Goal: Obtain resource: Download file/media

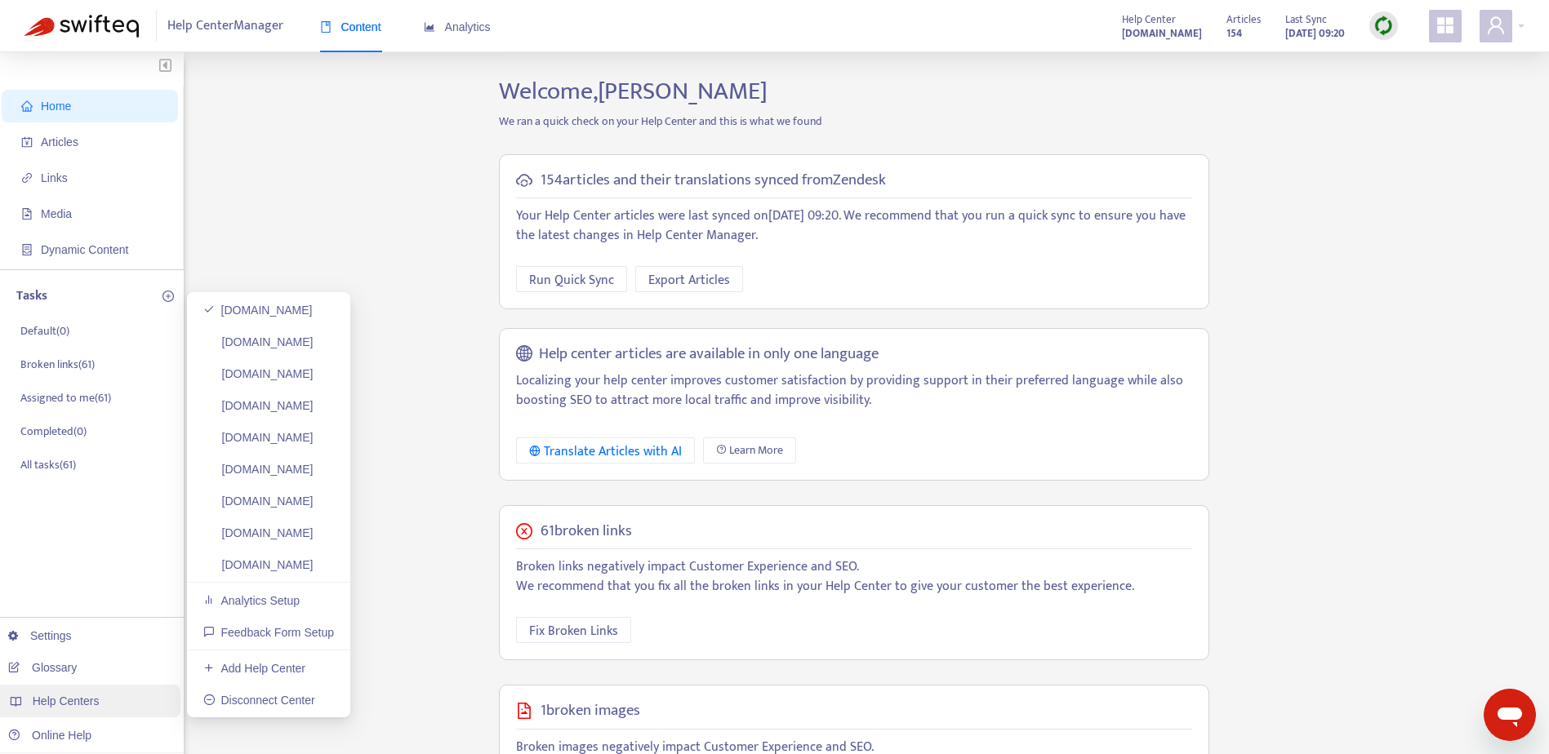
click at [52, 708] on span "Help Centers" at bounding box center [66, 701] width 67 height 13
click at [273, 314] on link "[DOMAIN_NAME]" at bounding box center [257, 310] width 109 height 13
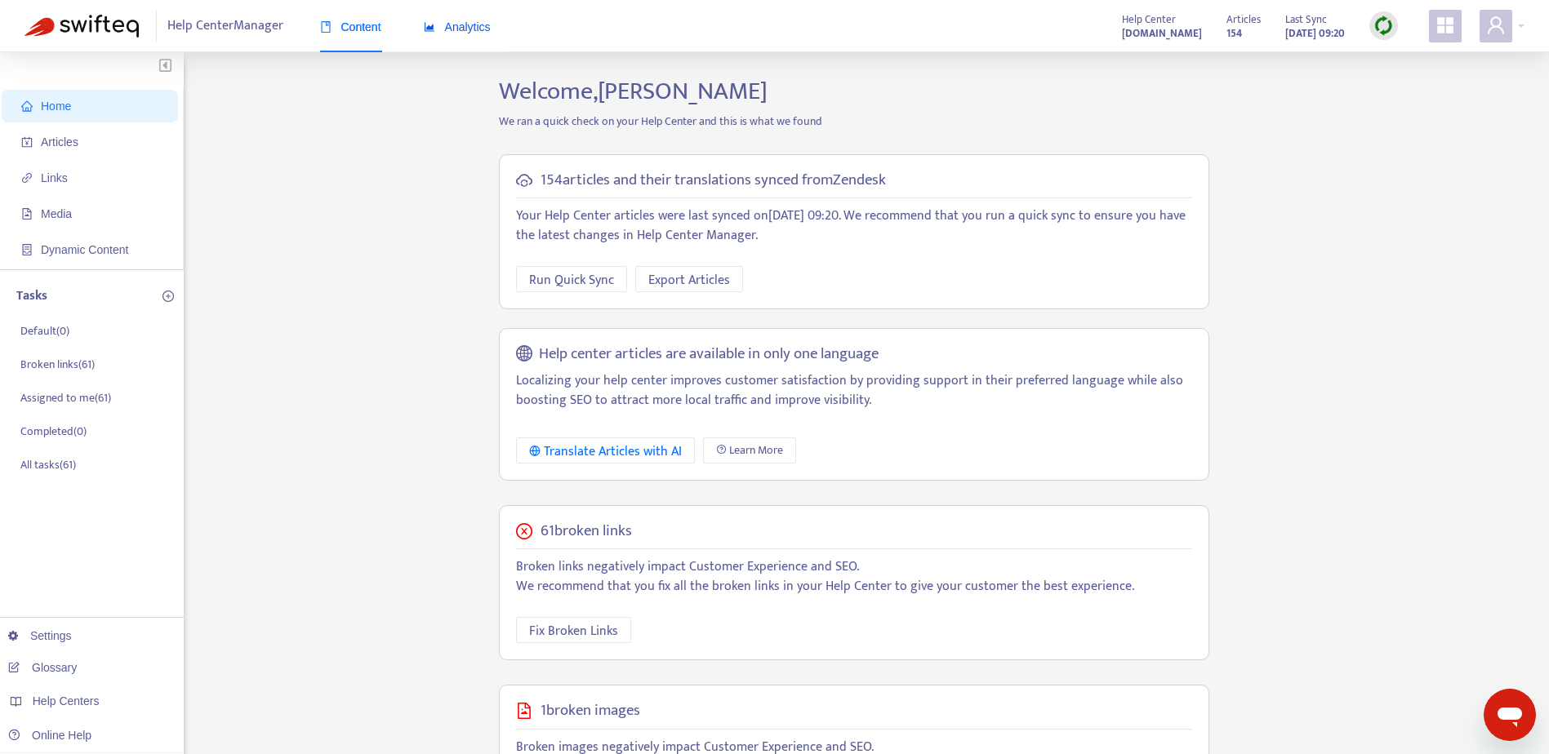
click at [443, 30] on span "Analytics" at bounding box center [457, 26] width 67 height 13
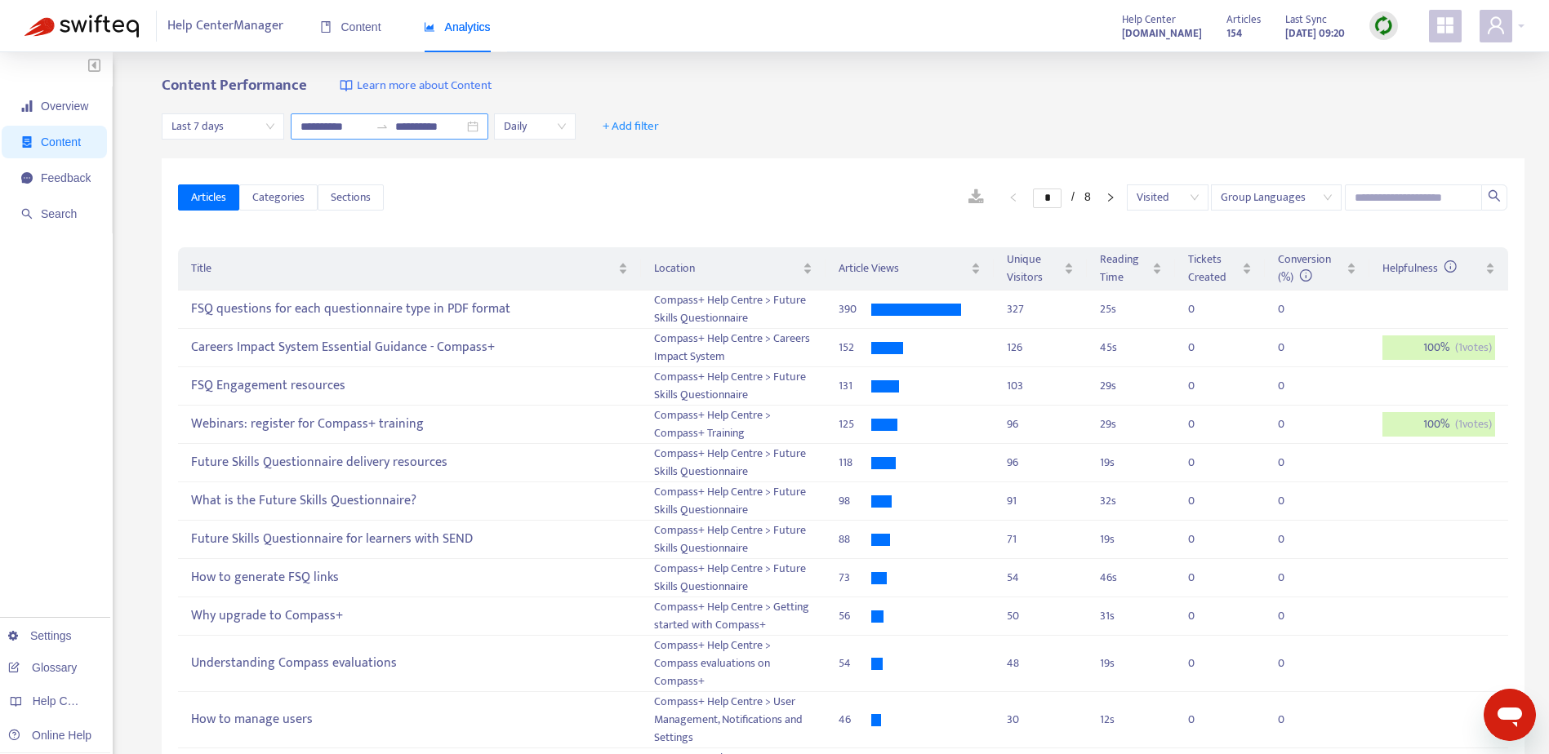
click at [438, 131] on input "**********" at bounding box center [429, 127] width 69 height 18
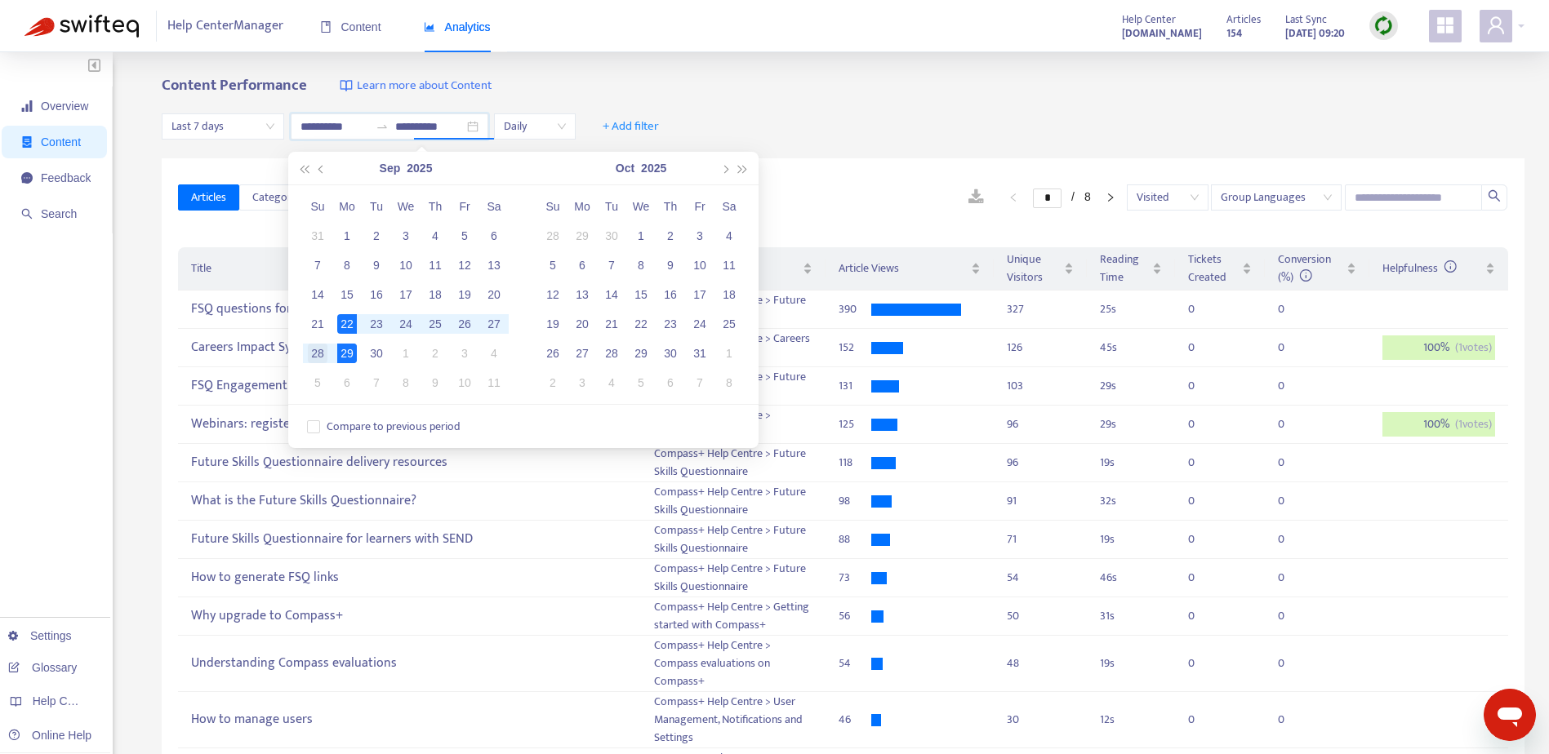
type input "**********"
click at [317, 354] on div "28" at bounding box center [318, 354] width 20 height 20
type input "**********"
click at [669, 91] on div "Content Performance Learn more about Content" at bounding box center [843, 86] width 1363 height 19
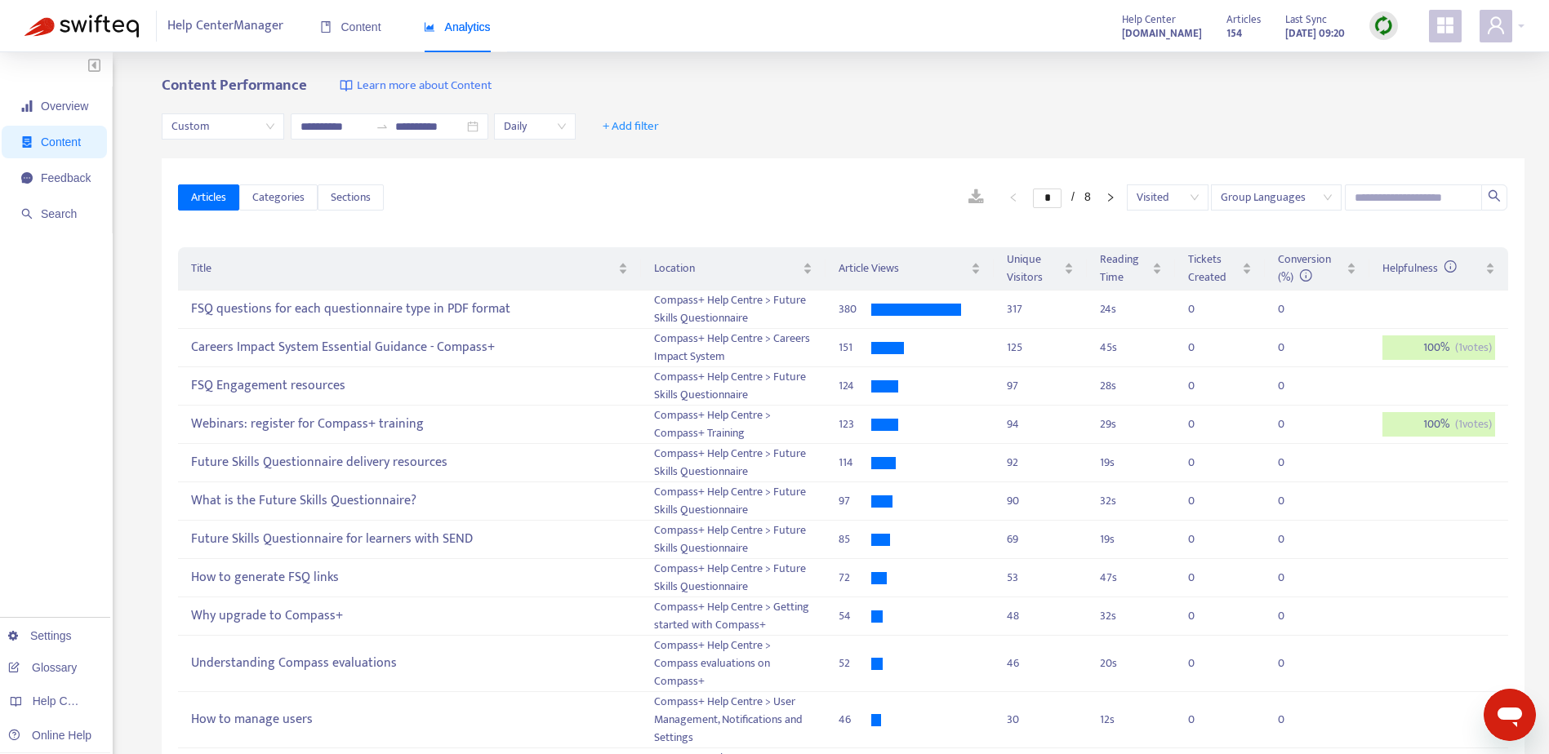
click at [952, 201] on link at bounding box center [976, 197] width 48 height 24
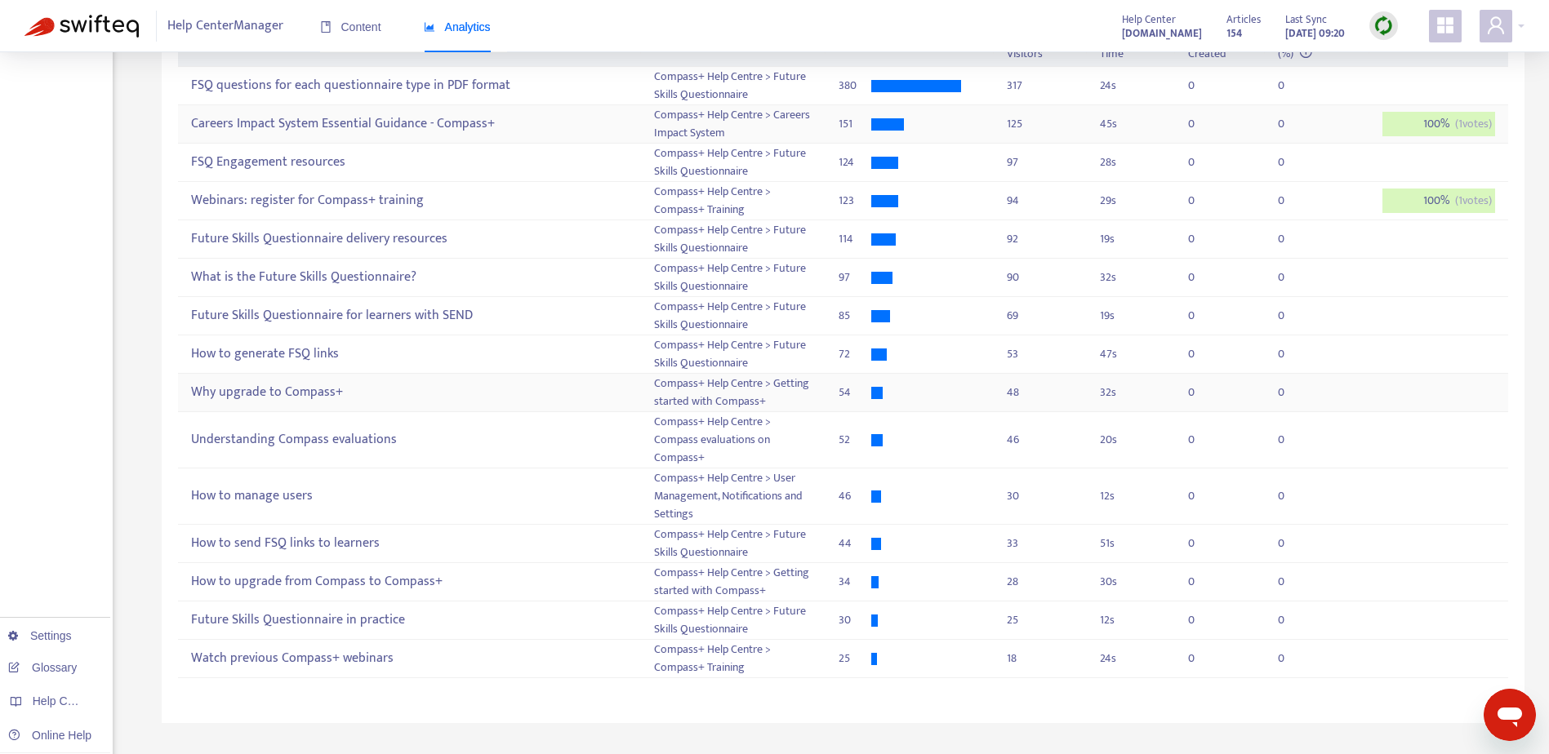
scroll to position [114, 0]
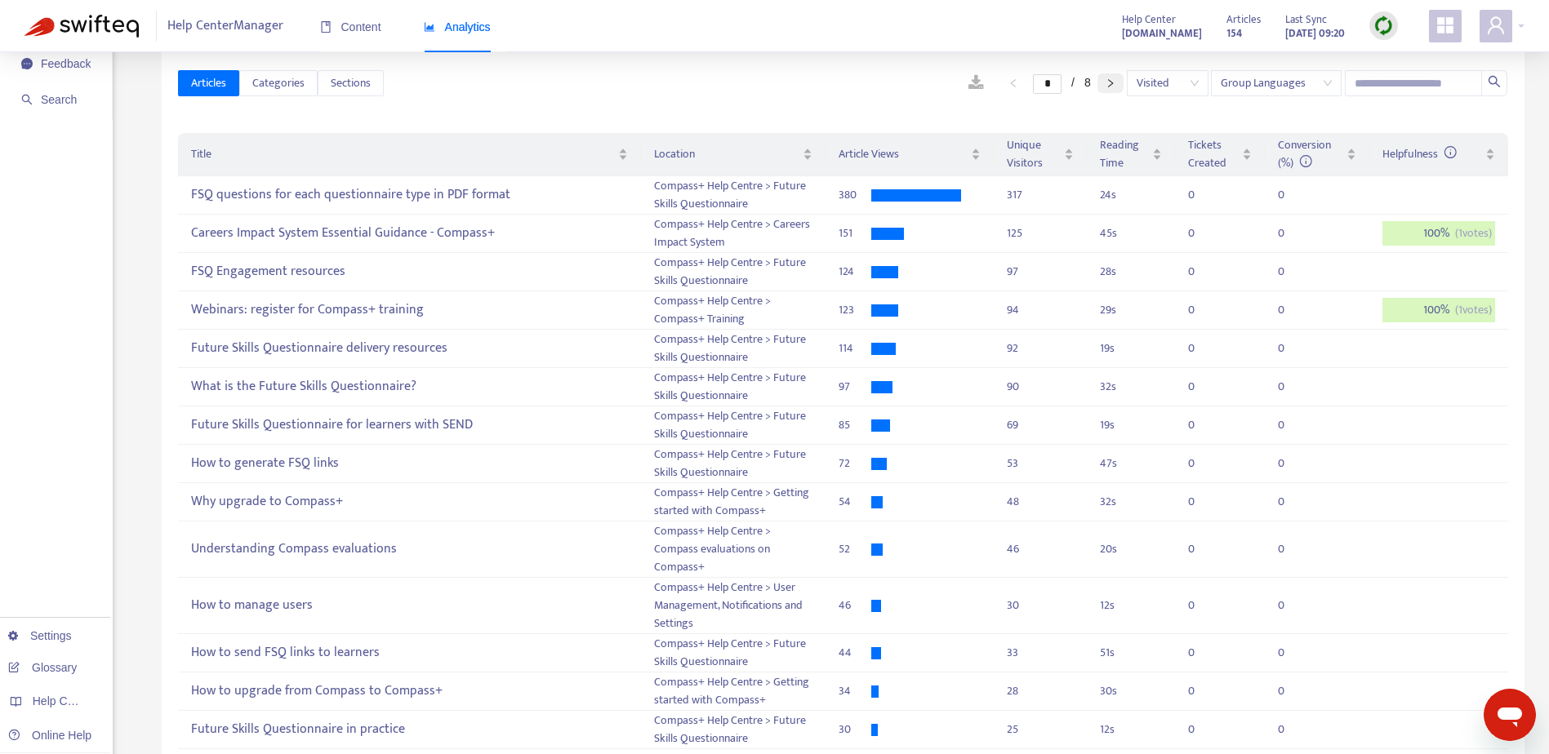
click at [1110, 87] on icon "right" at bounding box center [1111, 83] width 10 height 10
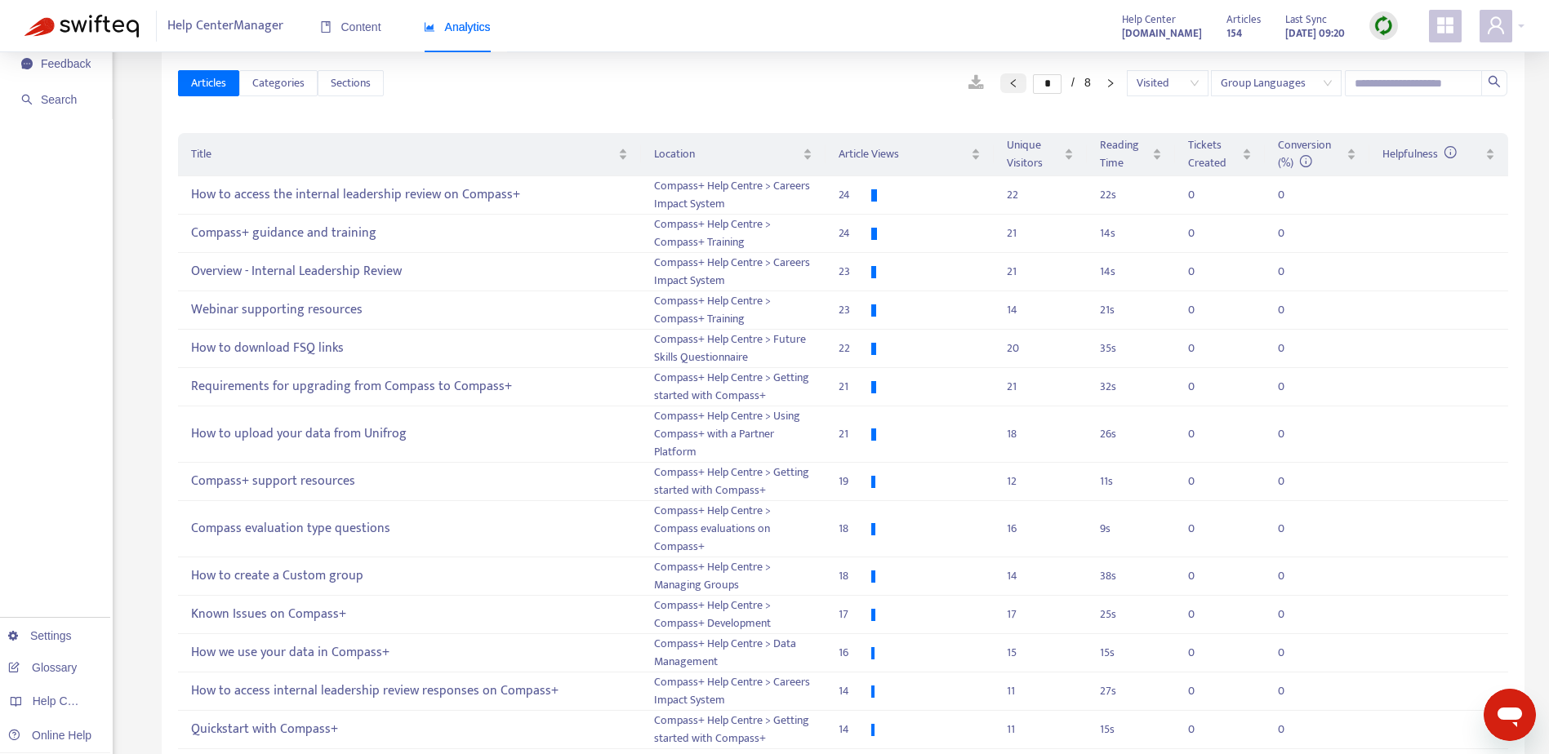
click at [1000, 89] on button "button" at bounding box center [1013, 83] width 26 height 20
type input "*"
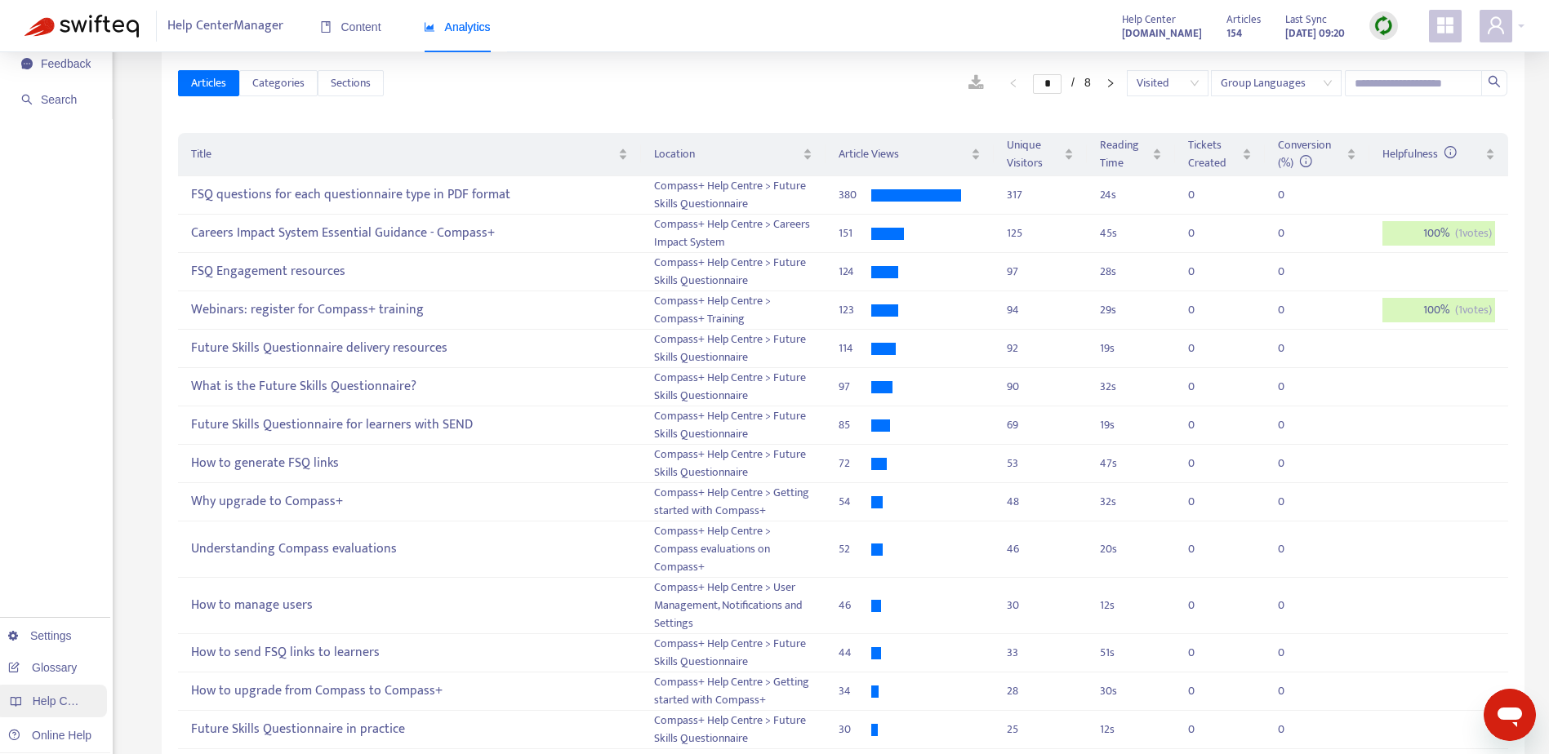
click at [43, 703] on span "Help Centers" at bounding box center [66, 701] width 67 height 13
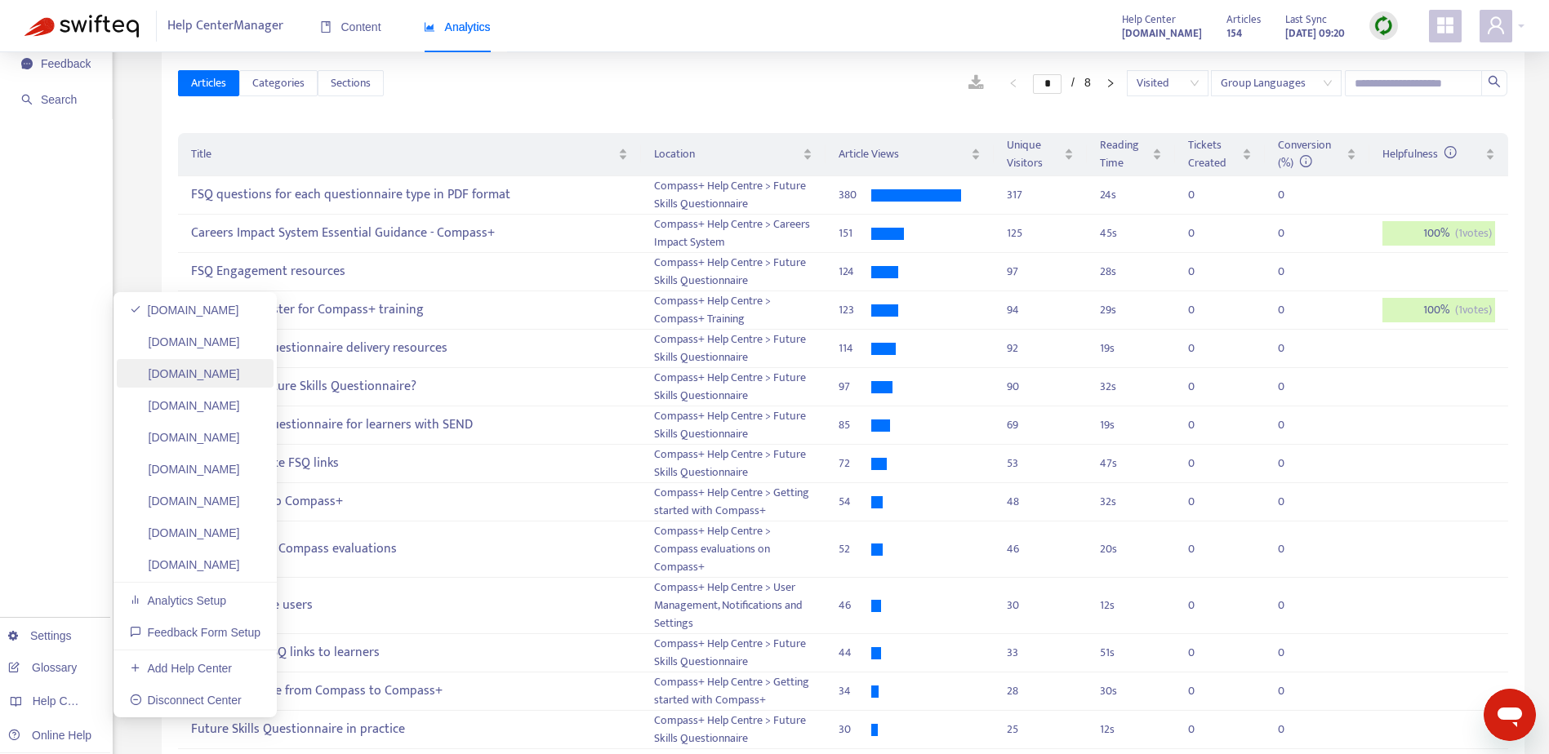
click at [234, 378] on link "[DOMAIN_NAME]" at bounding box center [185, 373] width 110 height 13
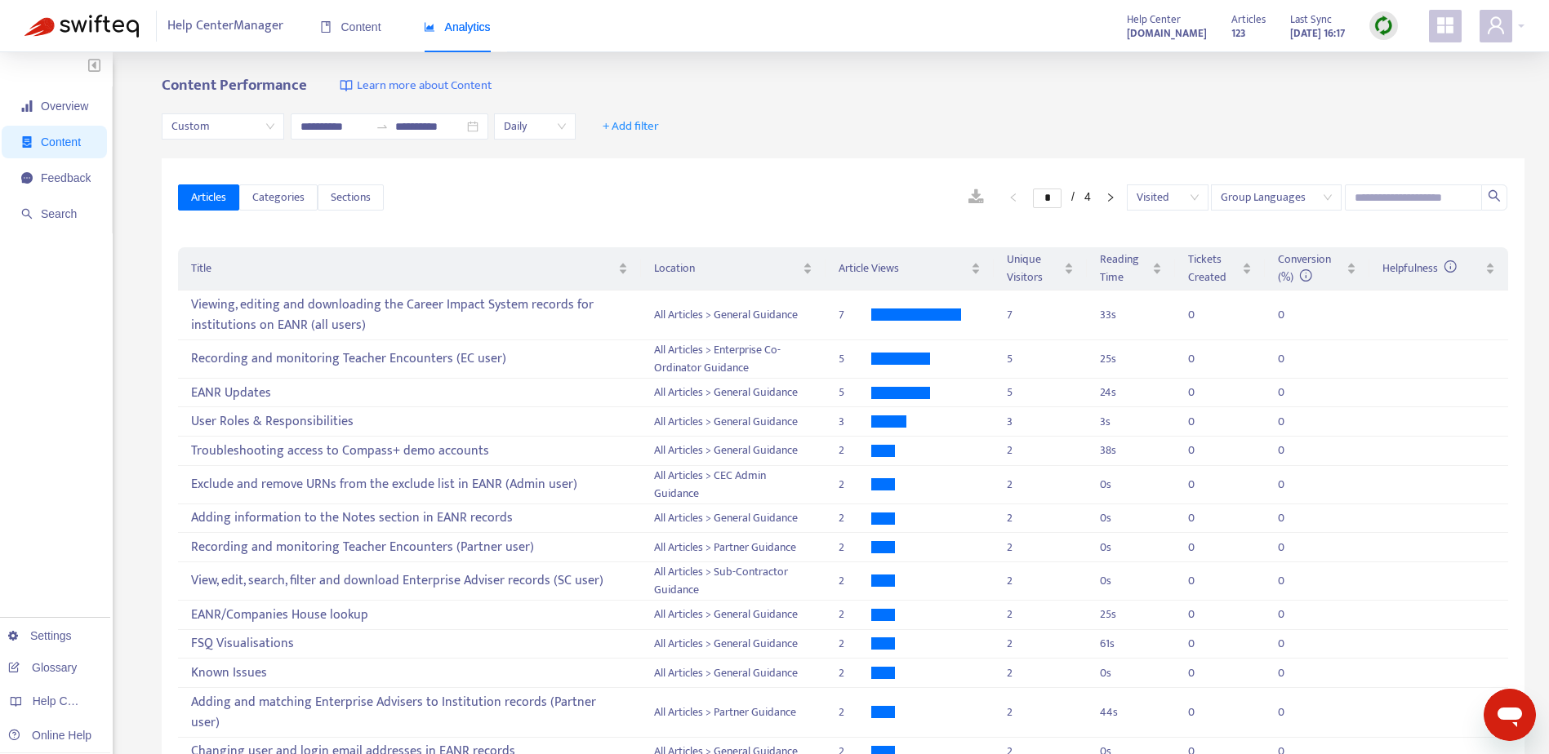
click at [952, 202] on link at bounding box center [976, 197] width 48 height 24
click at [566, 128] on span "Daily" at bounding box center [535, 126] width 62 height 24
click at [318, 331] on div "Viewing, editing and downloading the Career Impact System records for instituti…" at bounding box center [409, 314] width 436 height 47
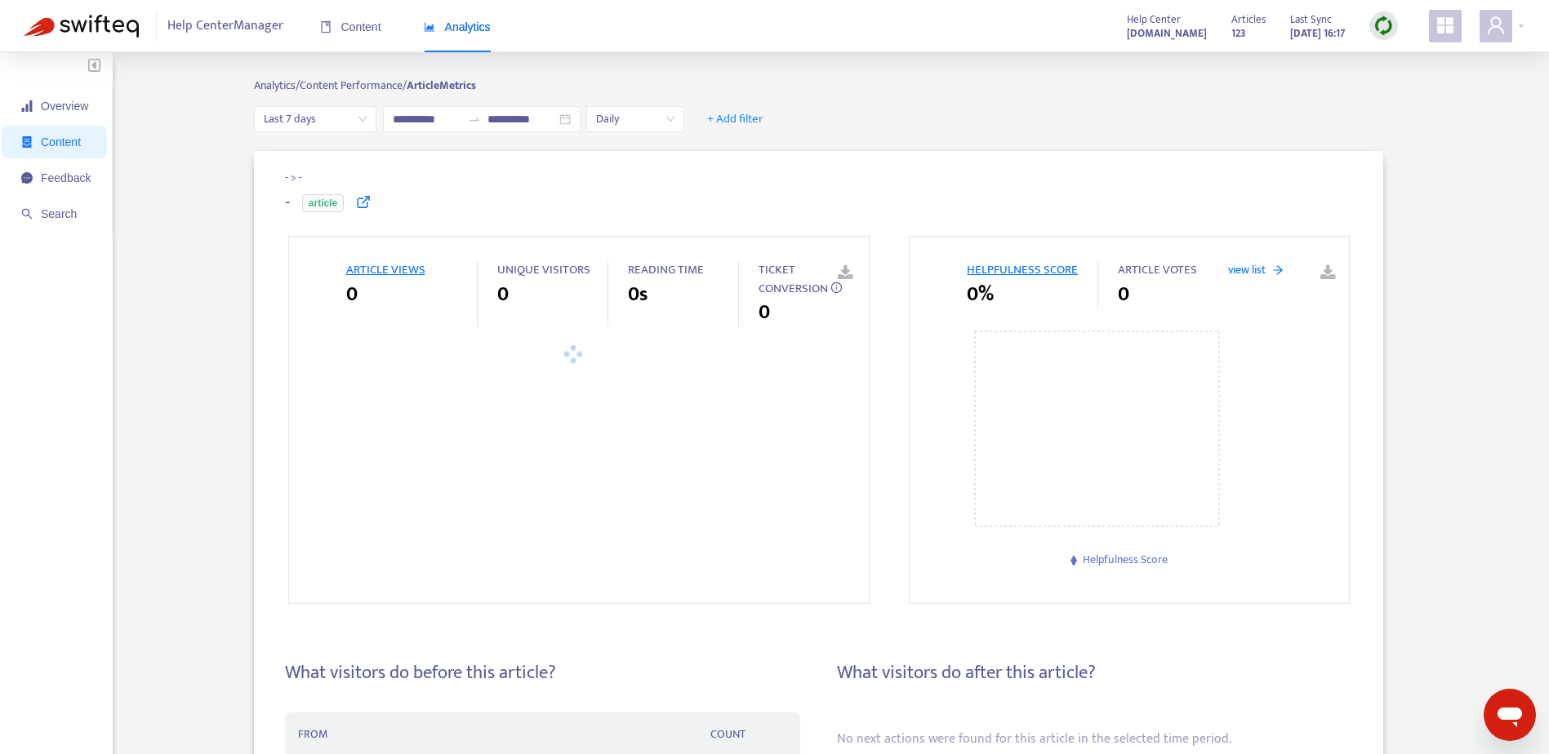
type input "**********"
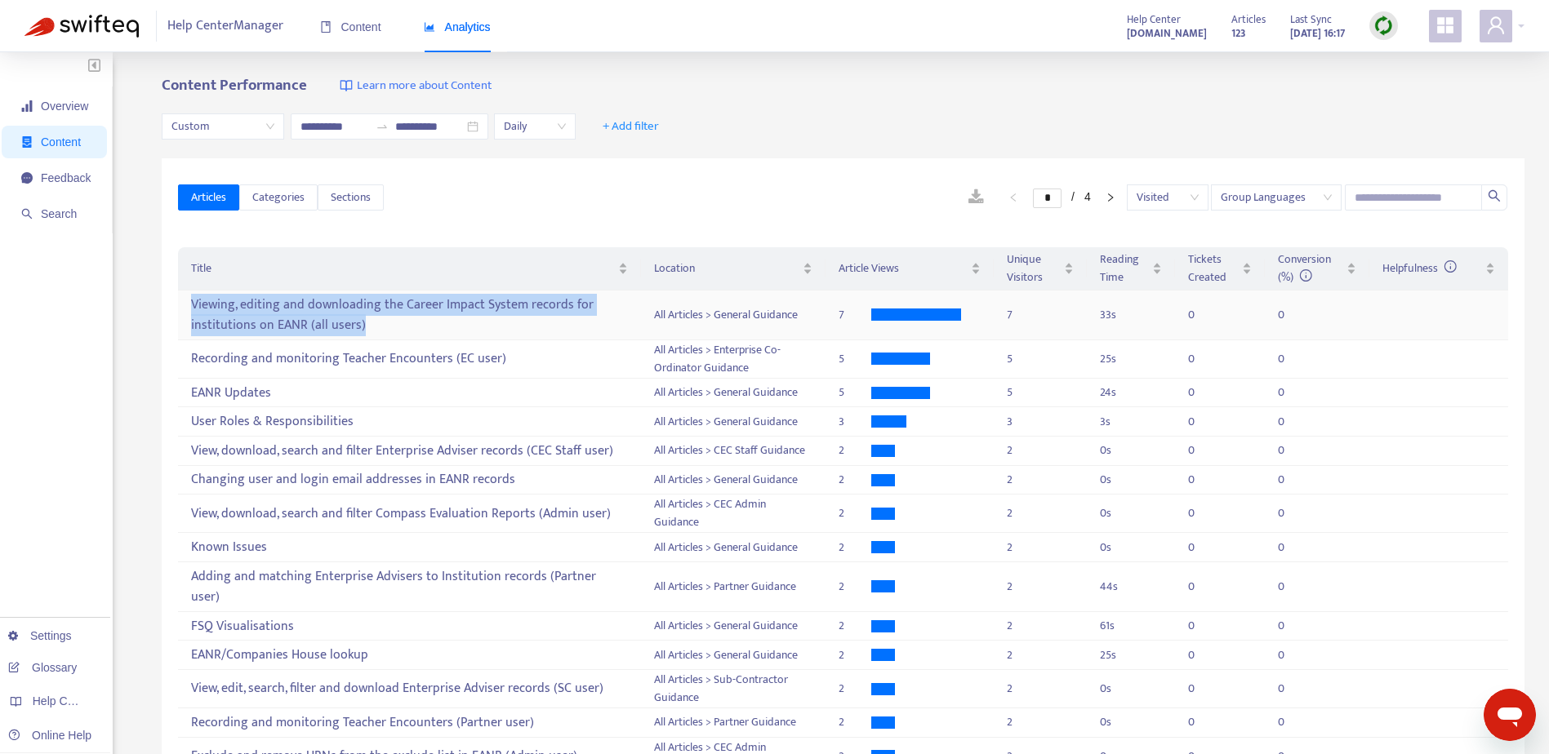
drag, startPoint x: 344, startPoint y: 323, endPoint x: 365, endPoint y: 332, distance: 23.1
click at [365, 332] on td "Viewing, editing and downloading the Career Impact System records for instituti…" at bounding box center [409, 316] width 462 height 50
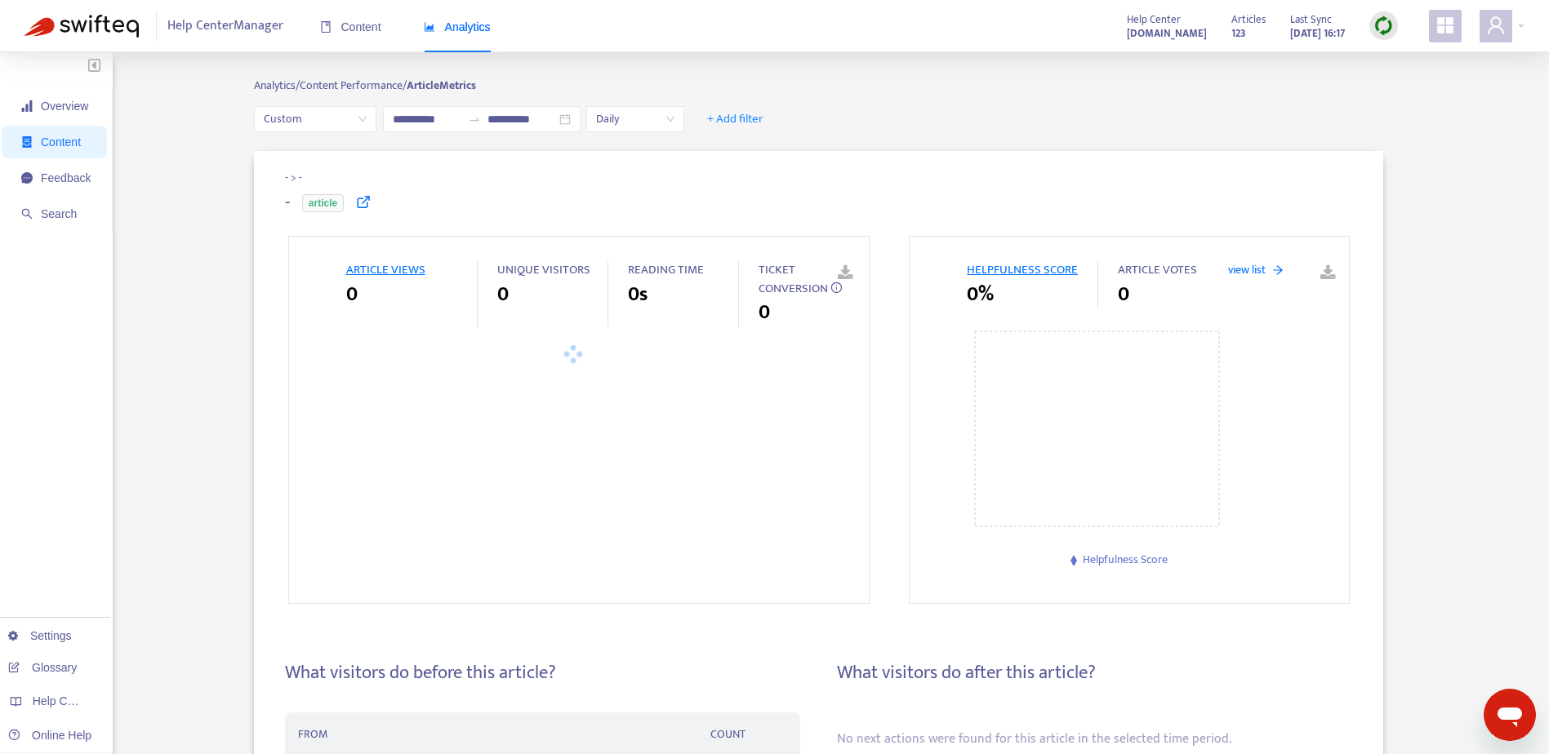
type input "**********"
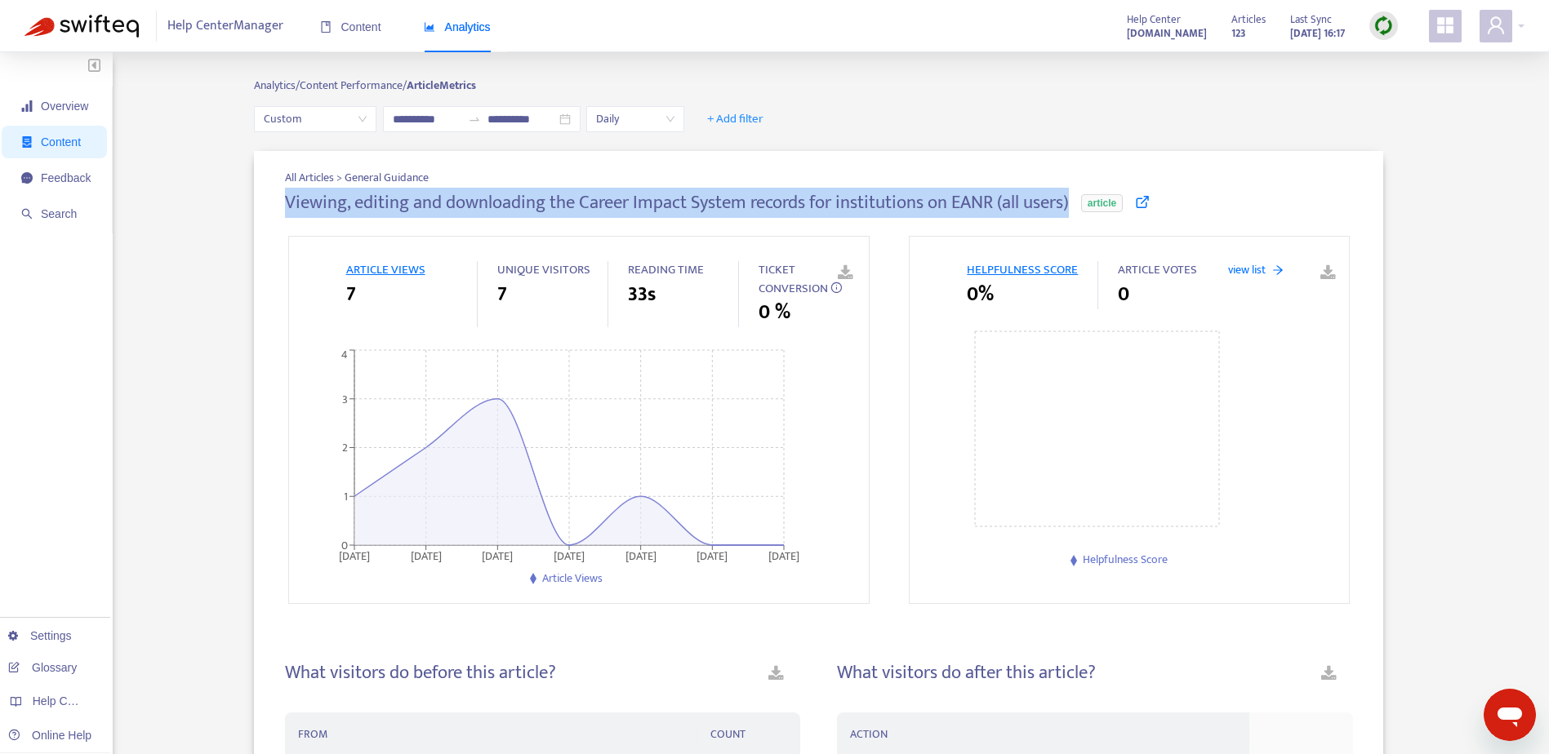
drag, startPoint x: 1068, startPoint y: 205, endPoint x: 277, endPoint y: 196, distance: 791.2
copy h4 "Viewing, editing and downloading the Career Impact System records for instituti…"
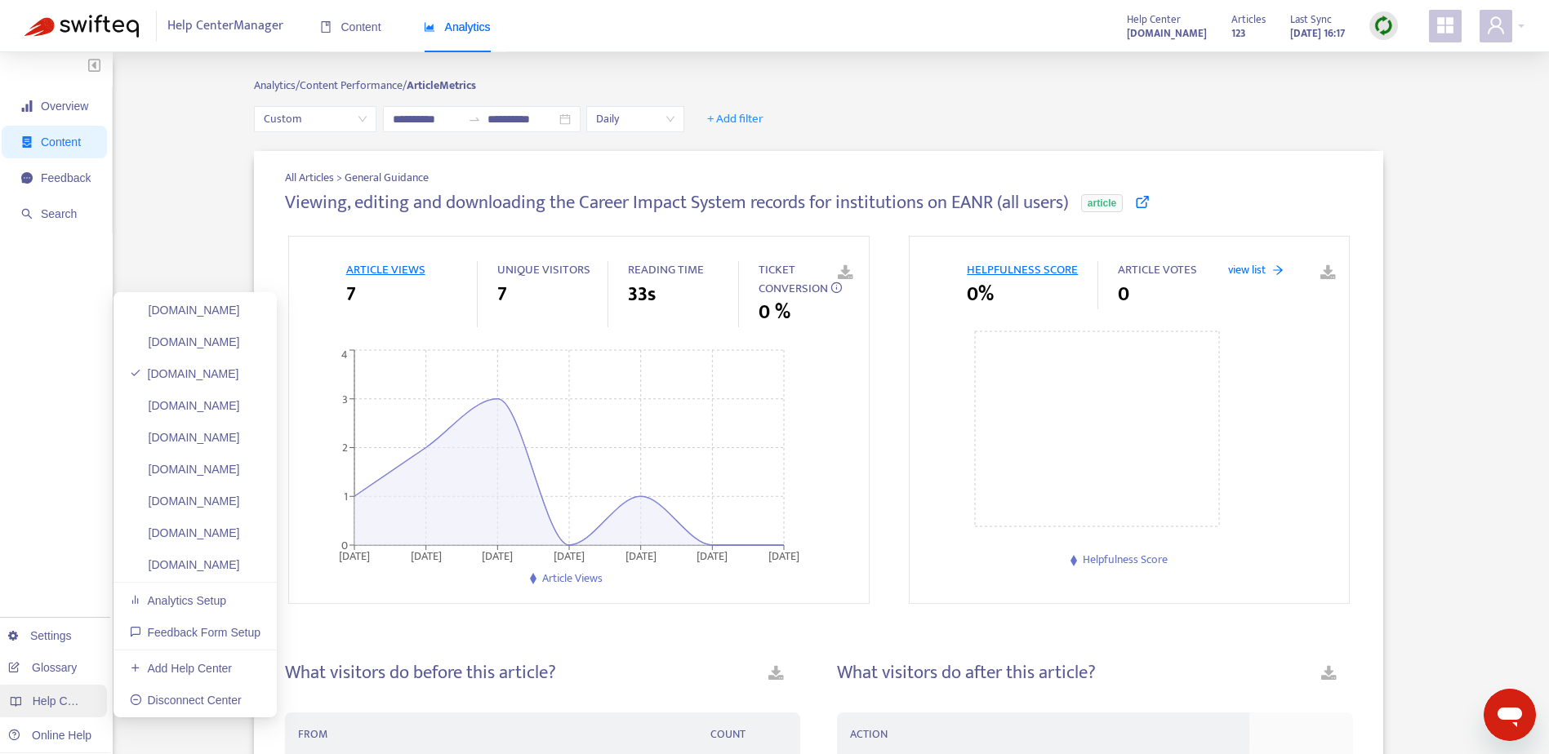
click at [51, 698] on span "Help Centers" at bounding box center [66, 701] width 67 height 13
click at [202, 314] on link "[DOMAIN_NAME]" at bounding box center [185, 310] width 110 height 13
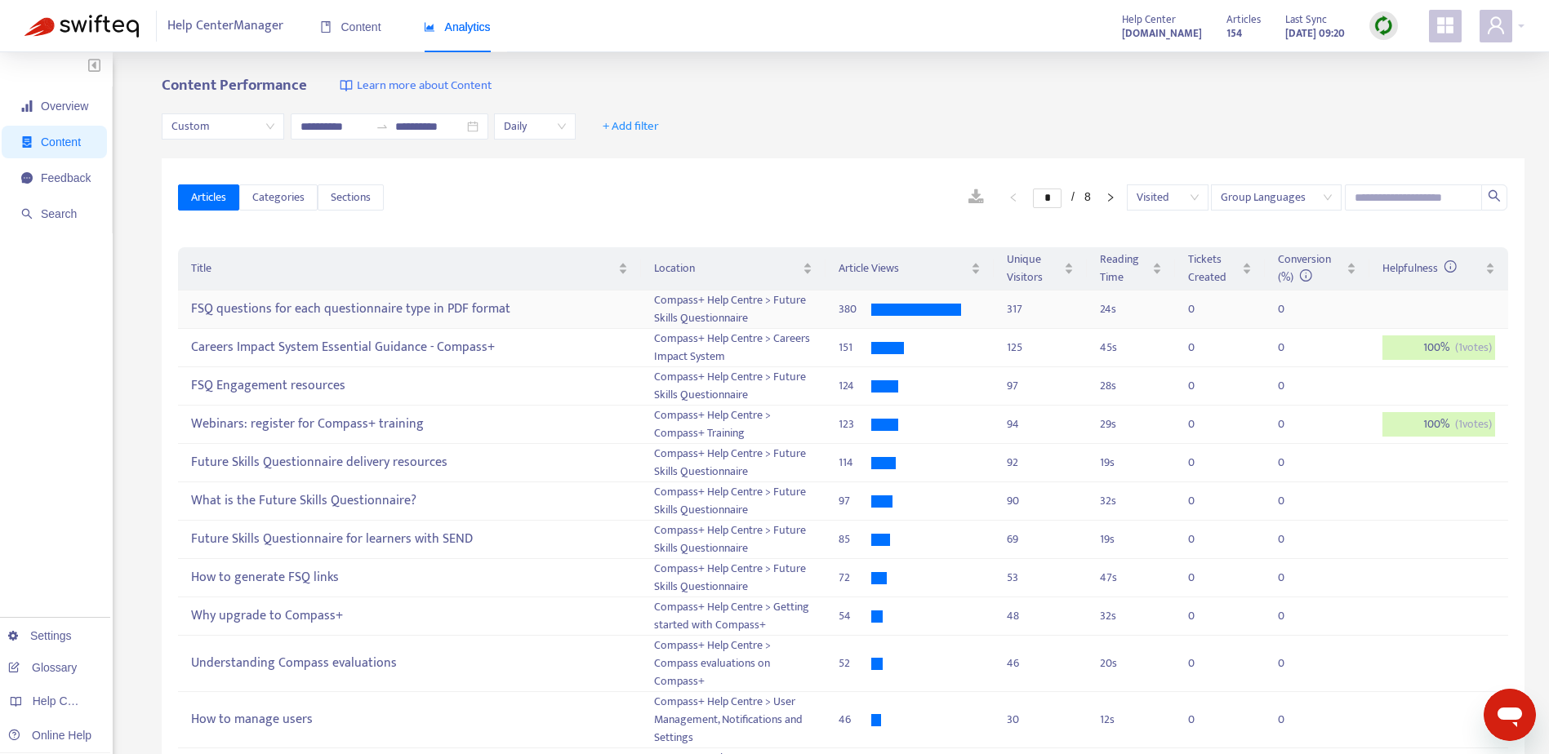
click at [378, 308] on div "FSQ questions for each questionnaire type in PDF format" at bounding box center [409, 309] width 436 height 27
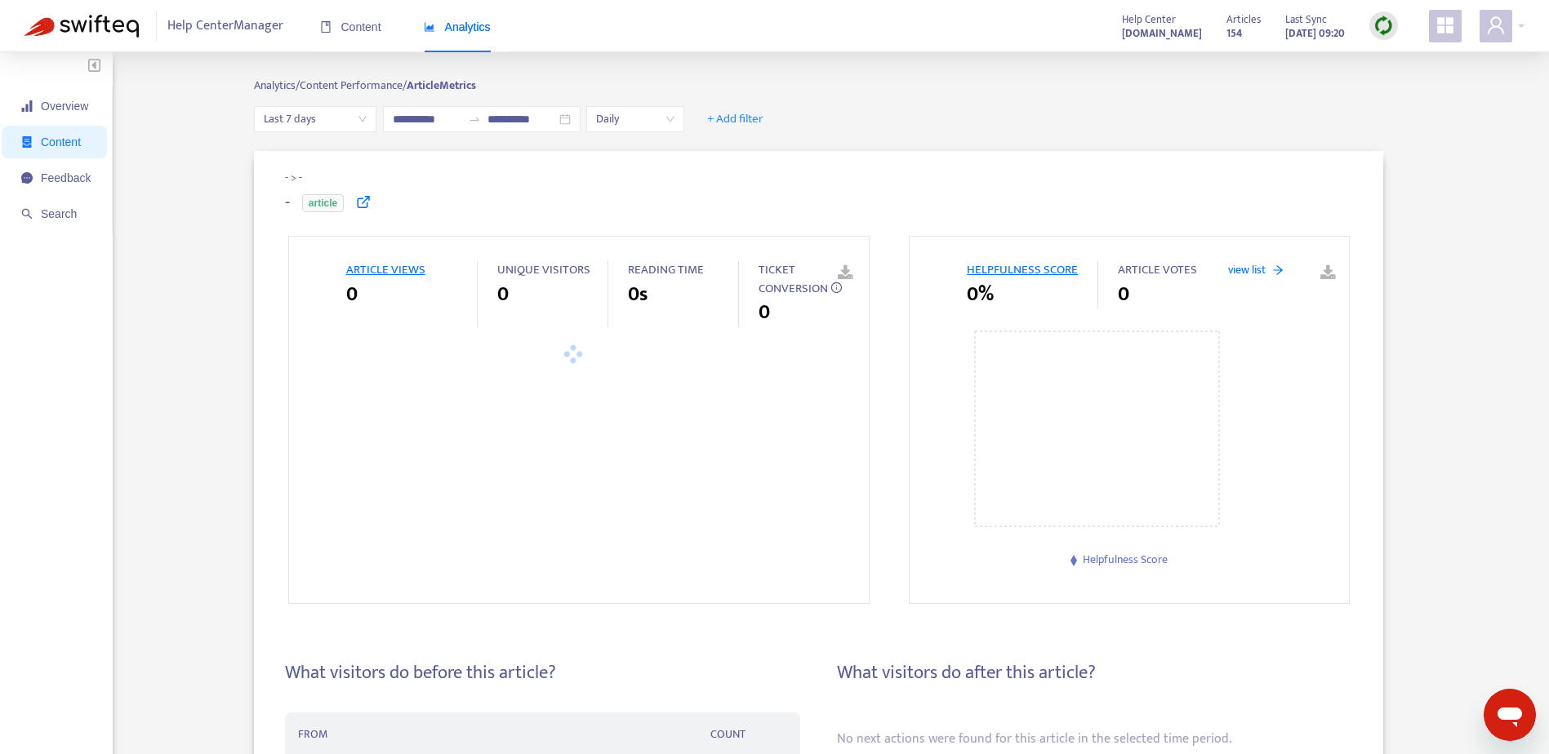
type input "**********"
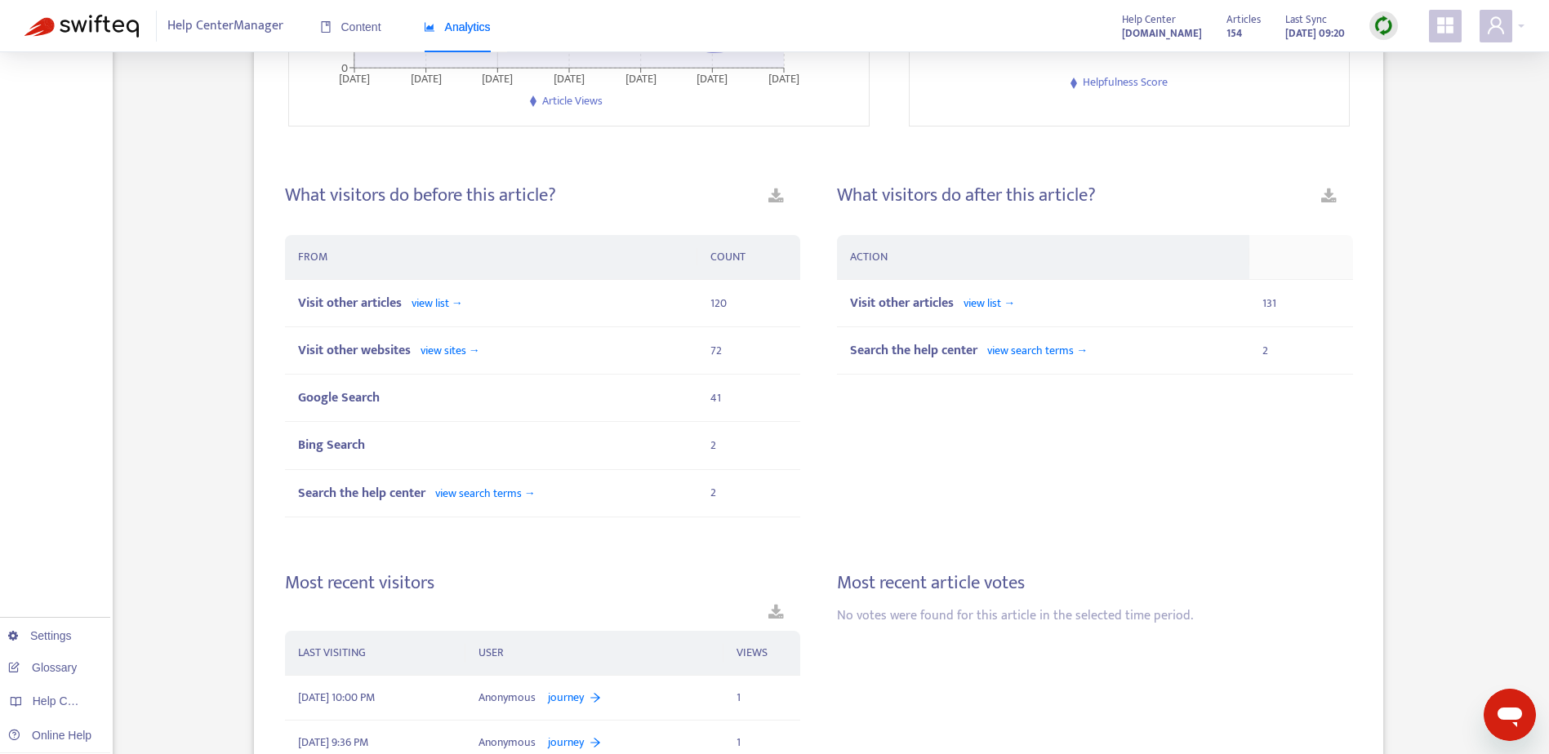
scroll to position [490, 0]
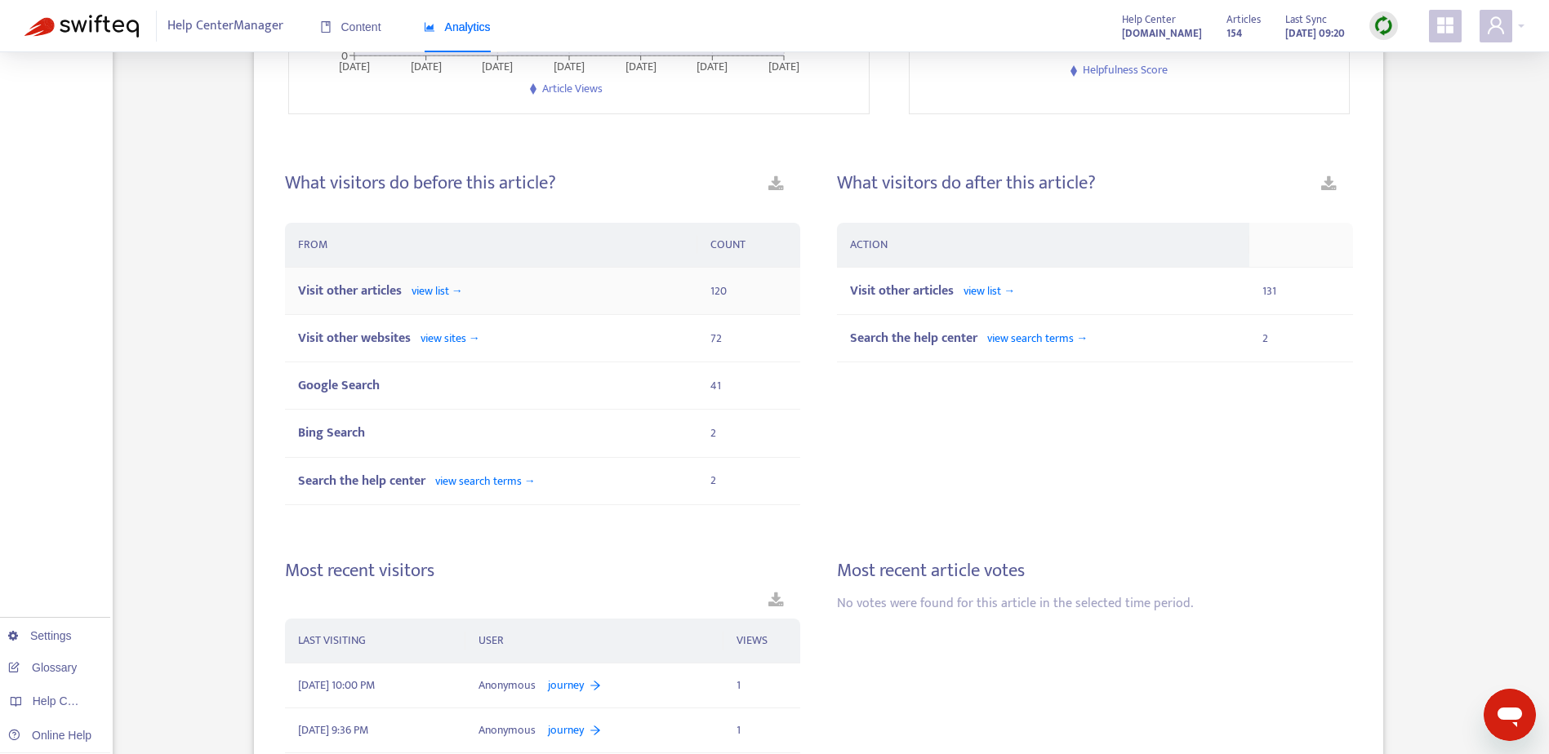
click at [442, 294] on span "view list →" at bounding box center [437, 291] width 51 height 19
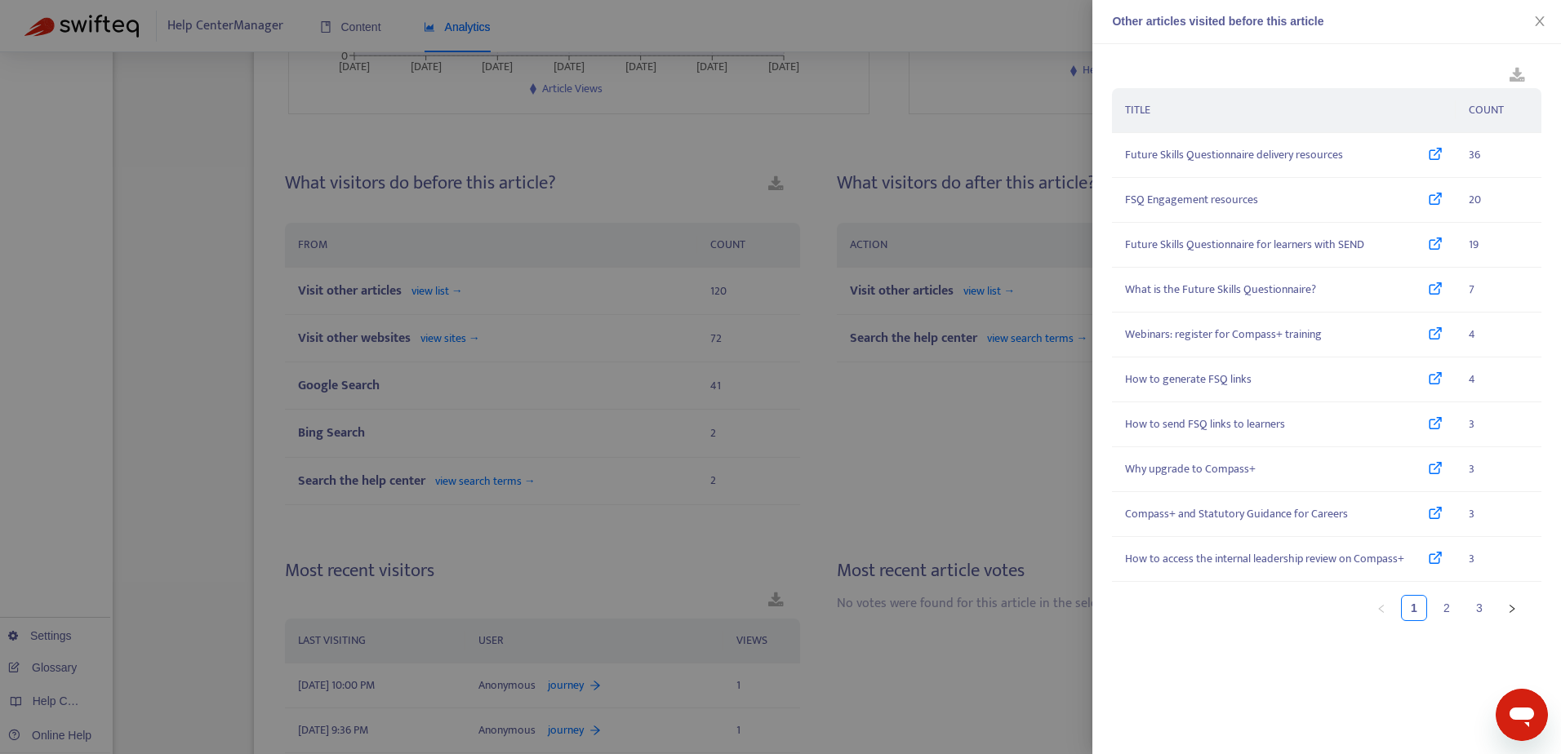
click at [409, 358] on div at bounding box center [780, 377] width 1561 height 754
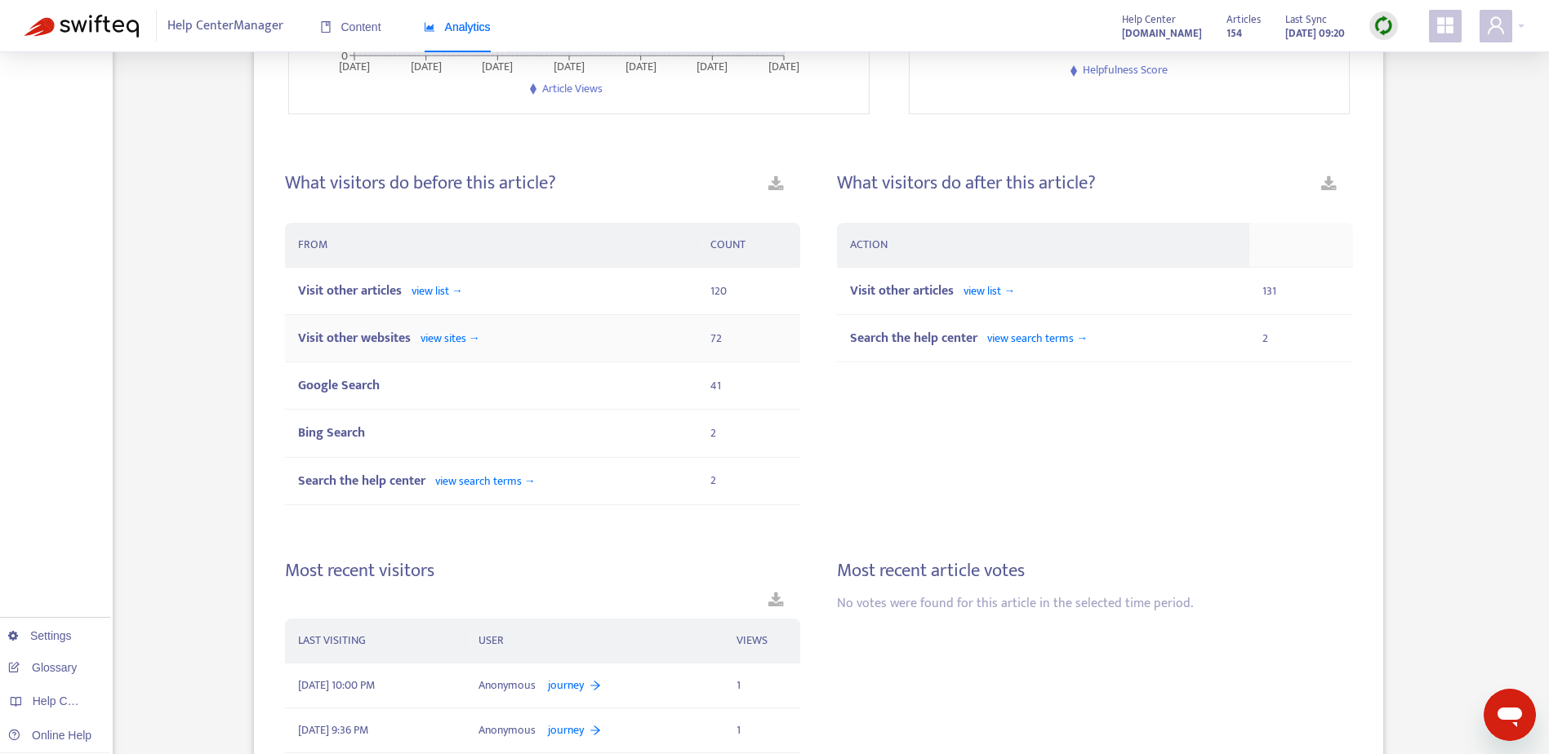
click at [438, 342] on span "view sites →" at bounding box center [450, 338] width 60 height 19
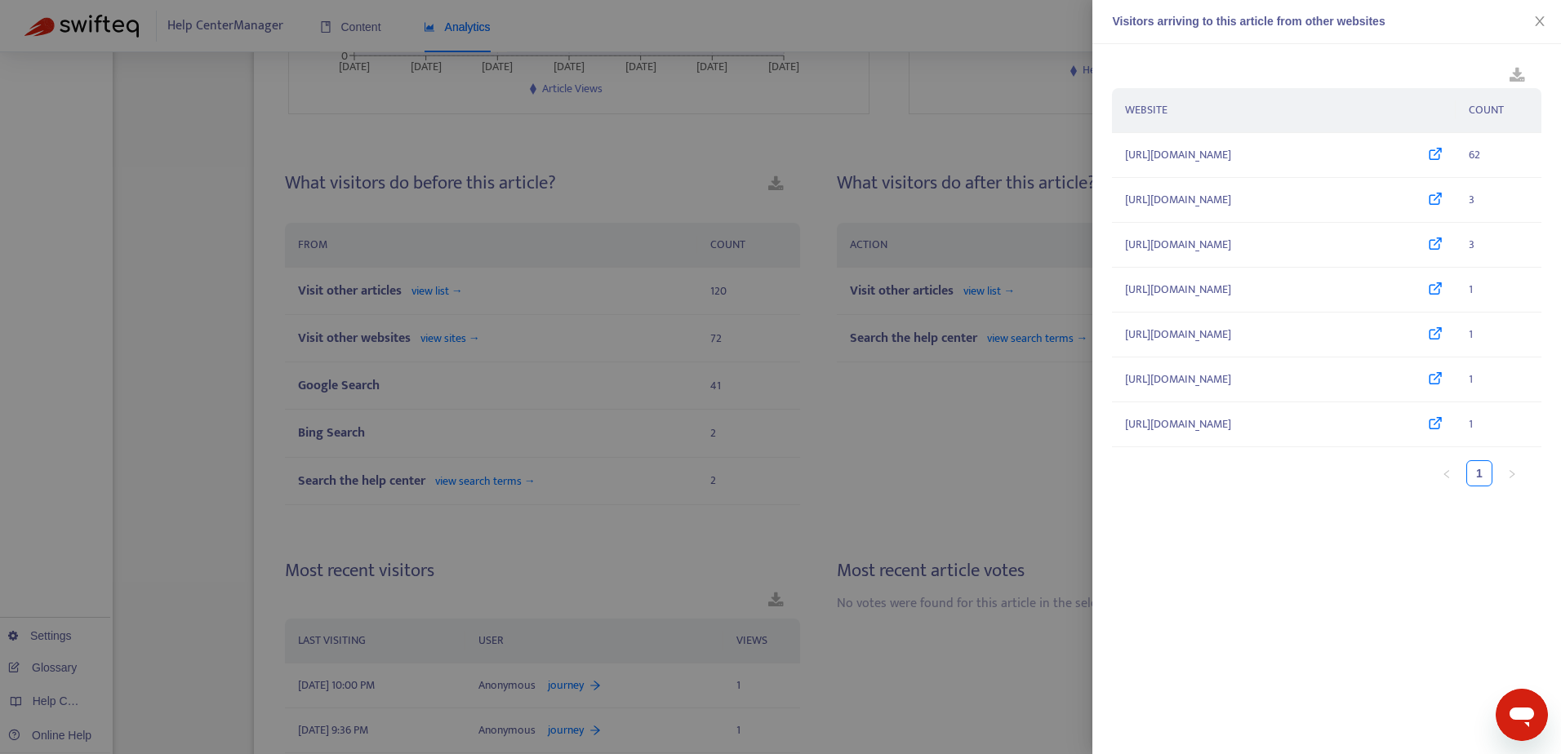
click at [439, 399] on div at bounding box center [780, 377] width 1561 height 754
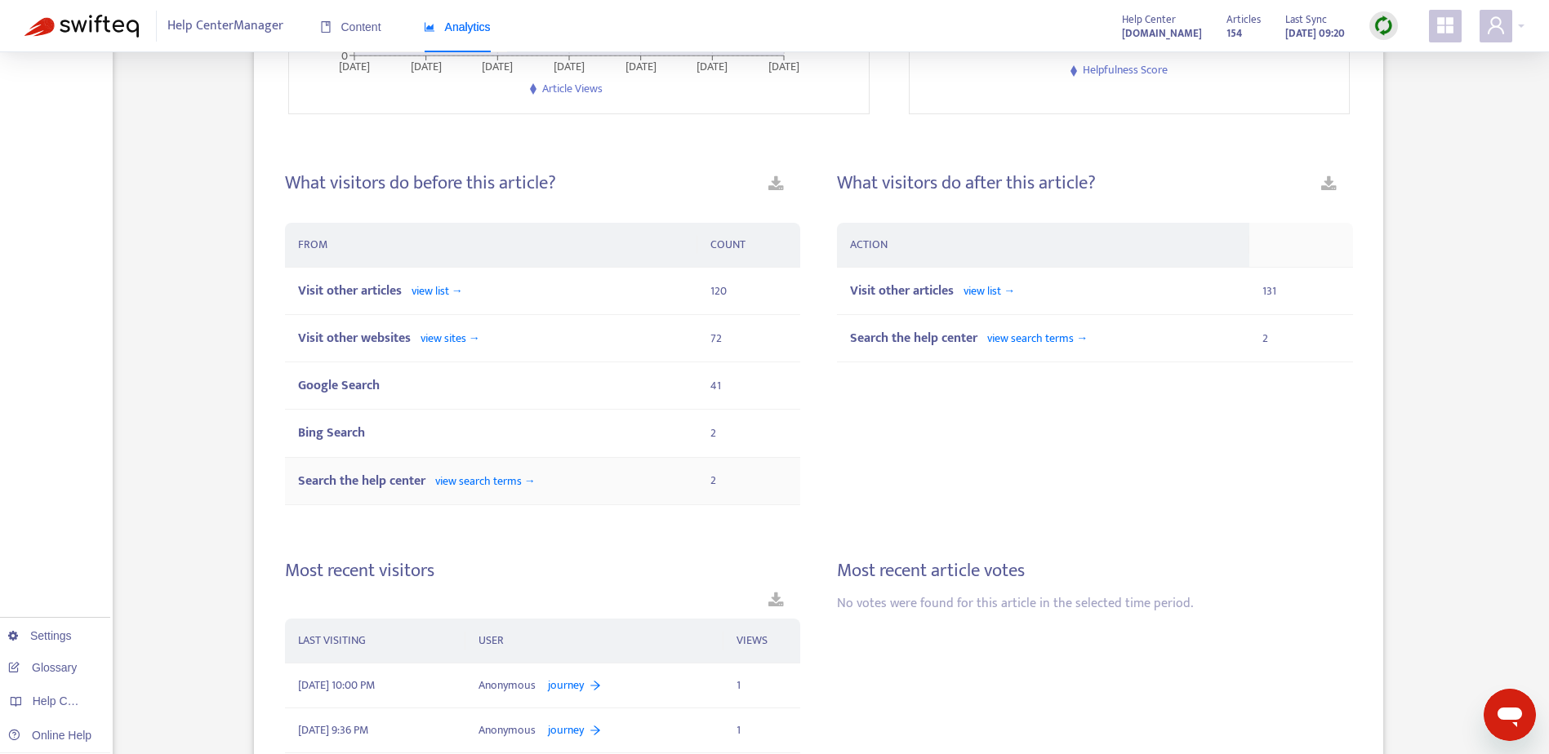
click at [488, 486] on span "view search terms →" at bounding box center [485, 481] width 100 height 19
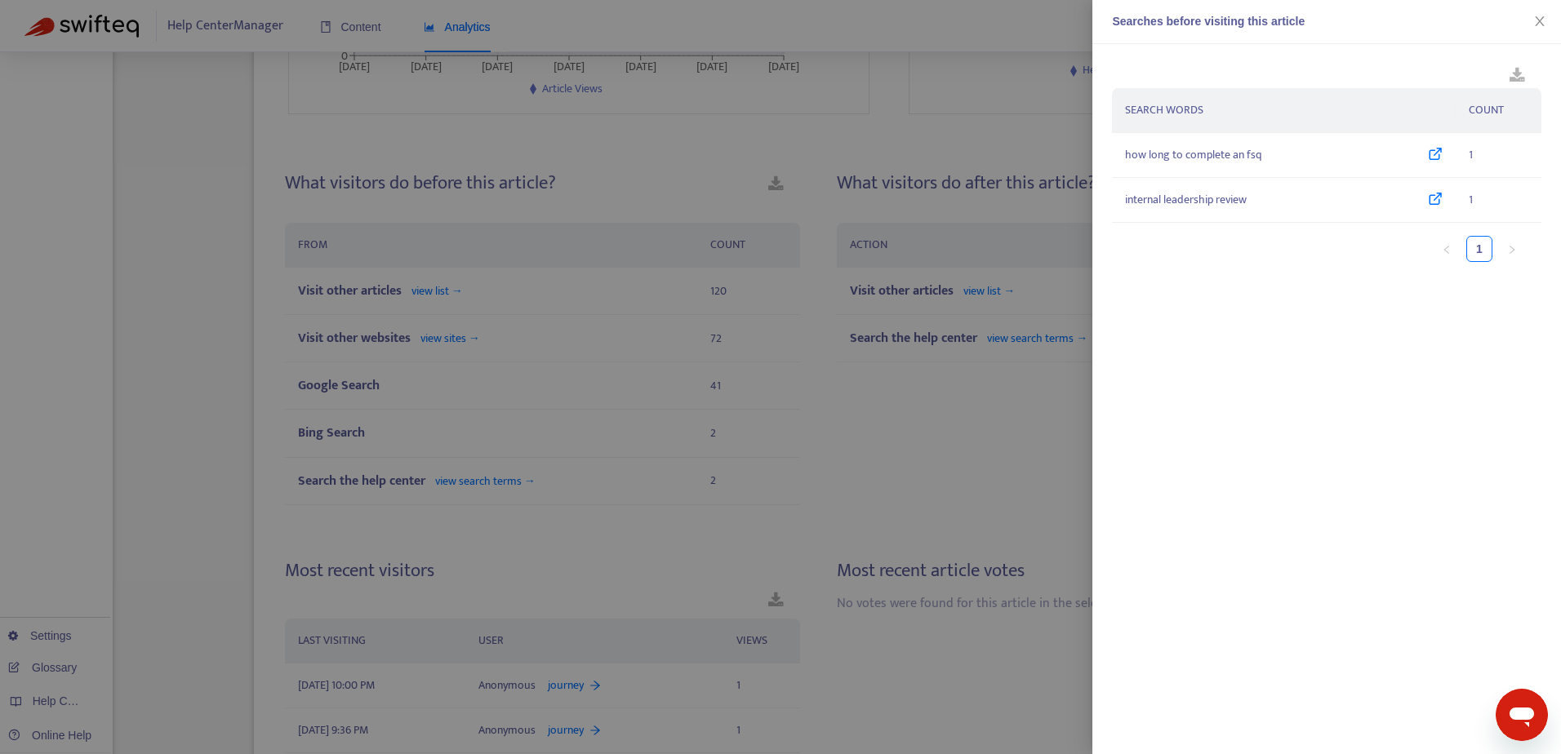
click at [376, 541] on div at bounding box center [780, 377] width 1561 height 754
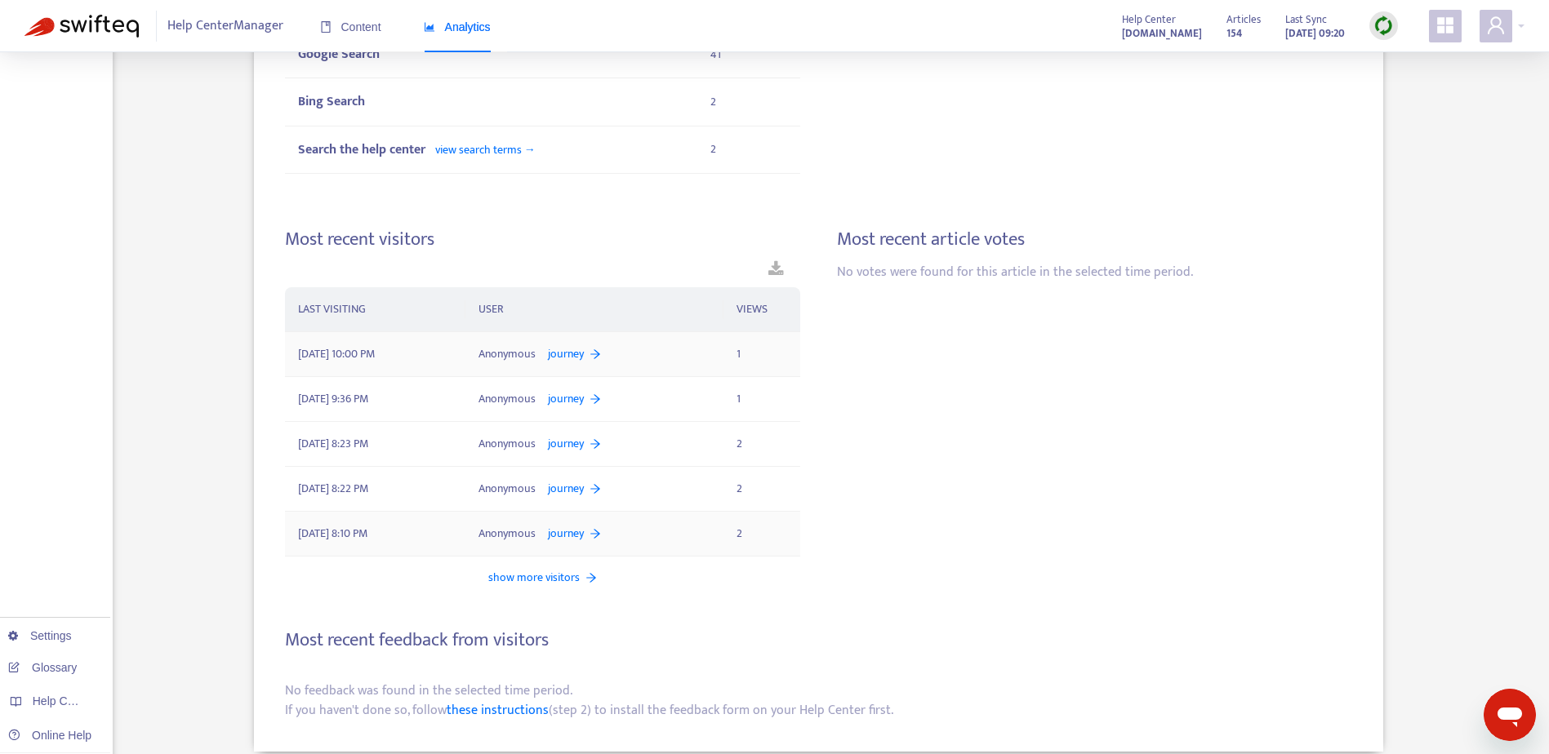
scroll to position [837, 0]
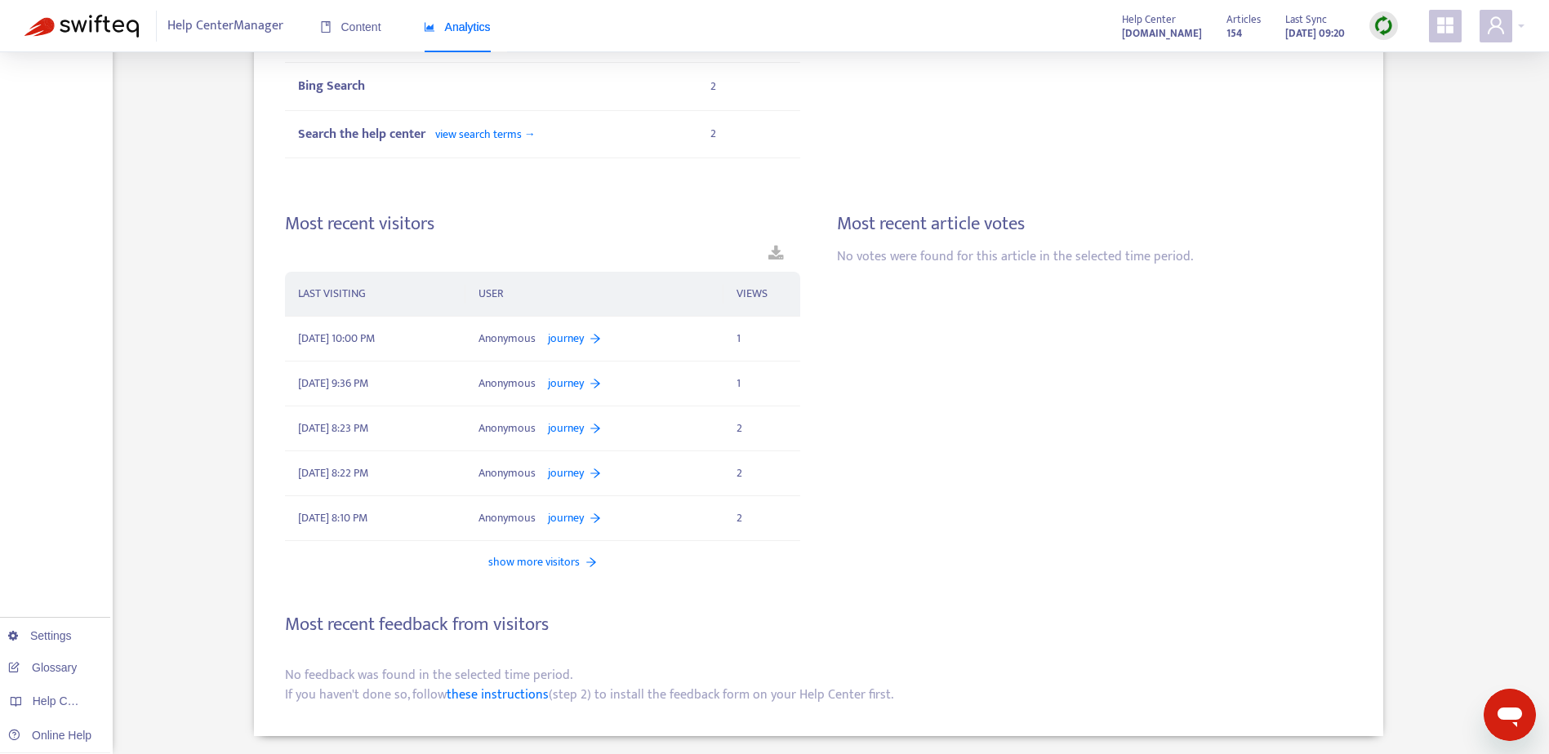
click at [550, 568] on span "show more visitors" at bounding box center [533, 562] width 91 height 17
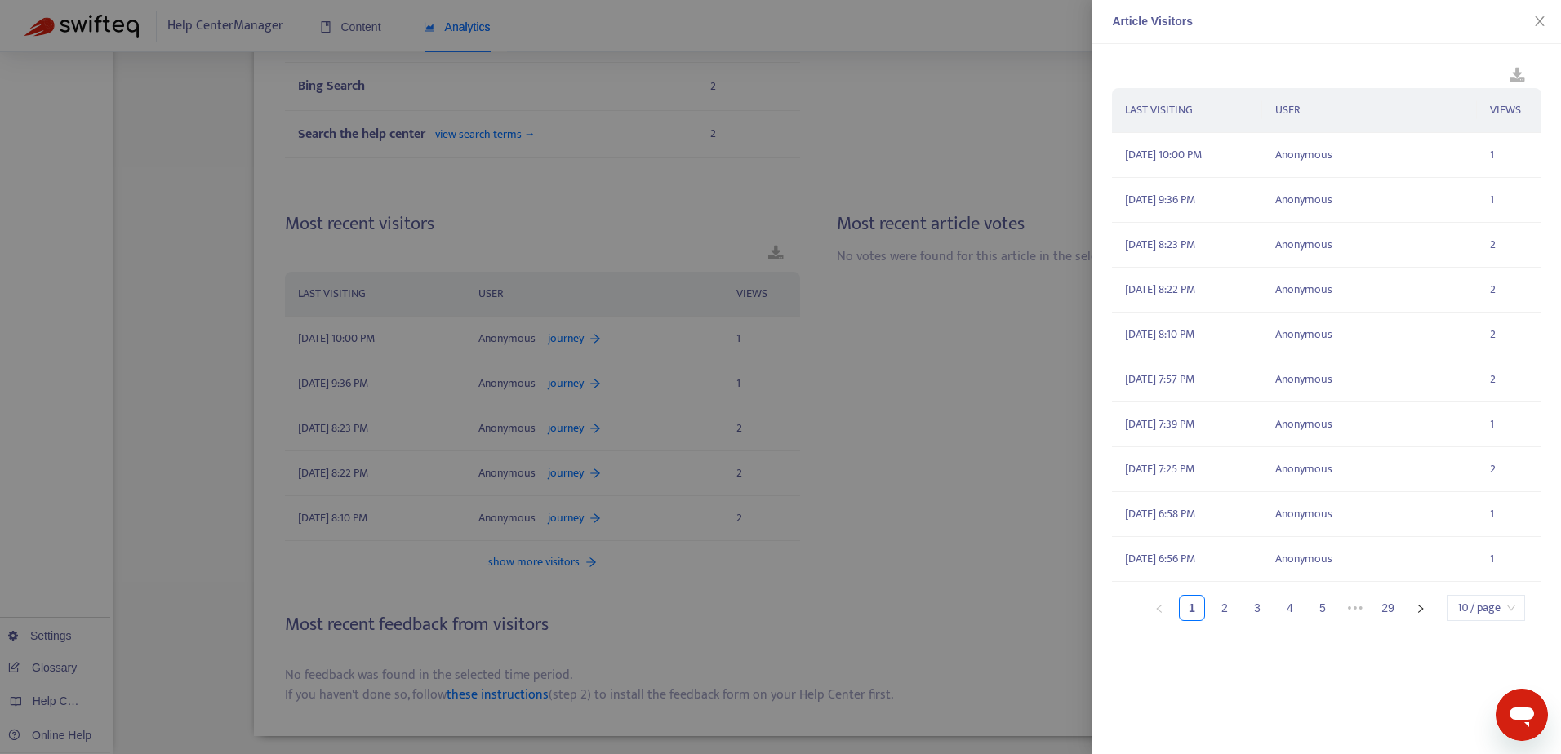
click at [738, 619] on div at bounding box center [780, 377] width 1561 height 754
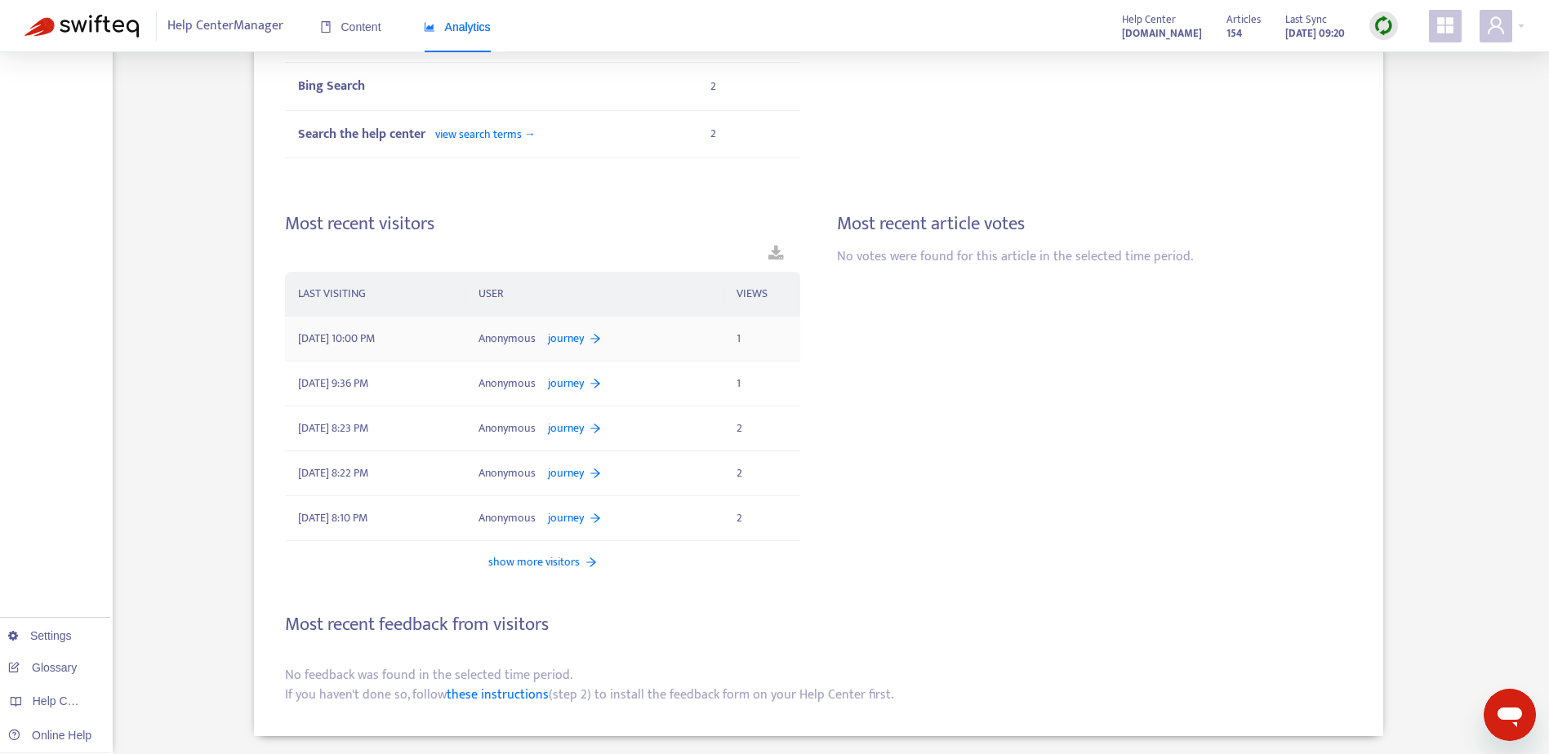
click at [563, 339] on span "journey" at bounding box center [566, 339] width 36 height 18
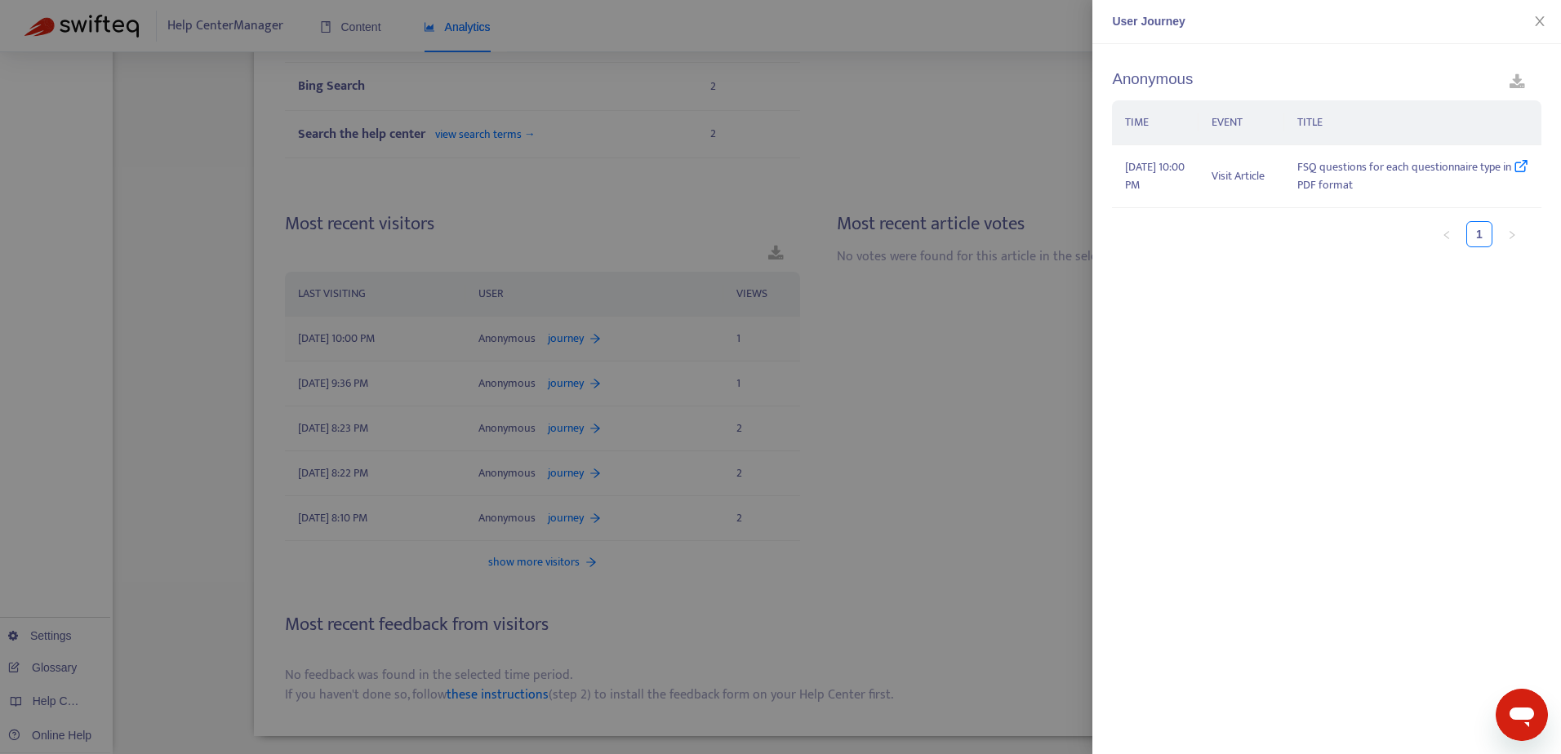
click at [563, 339] on div at bounding box center [780, 377] width 1561 height 754
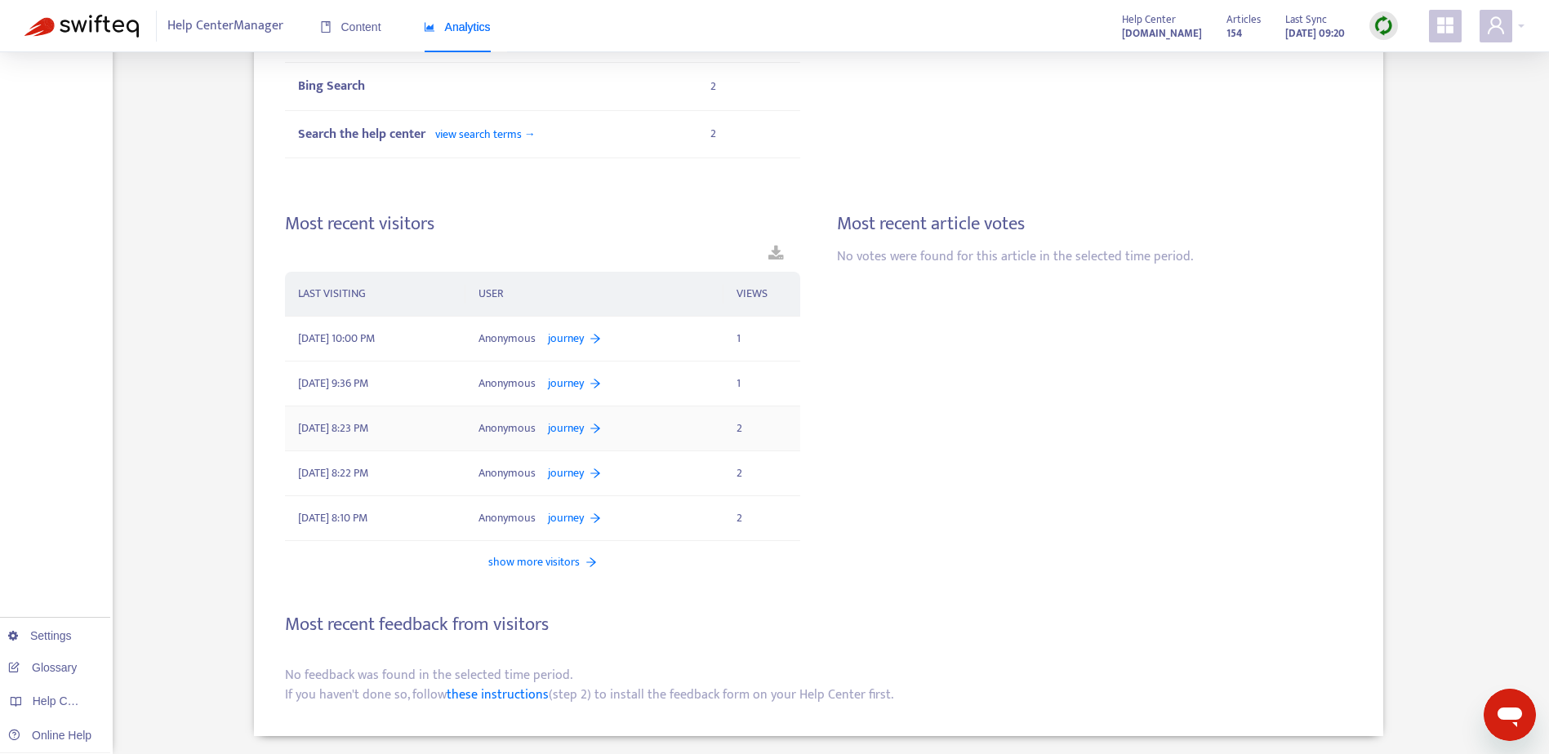
click at [568, 425] on span "journey" at bounding box center [566, 429] width 36 height 18
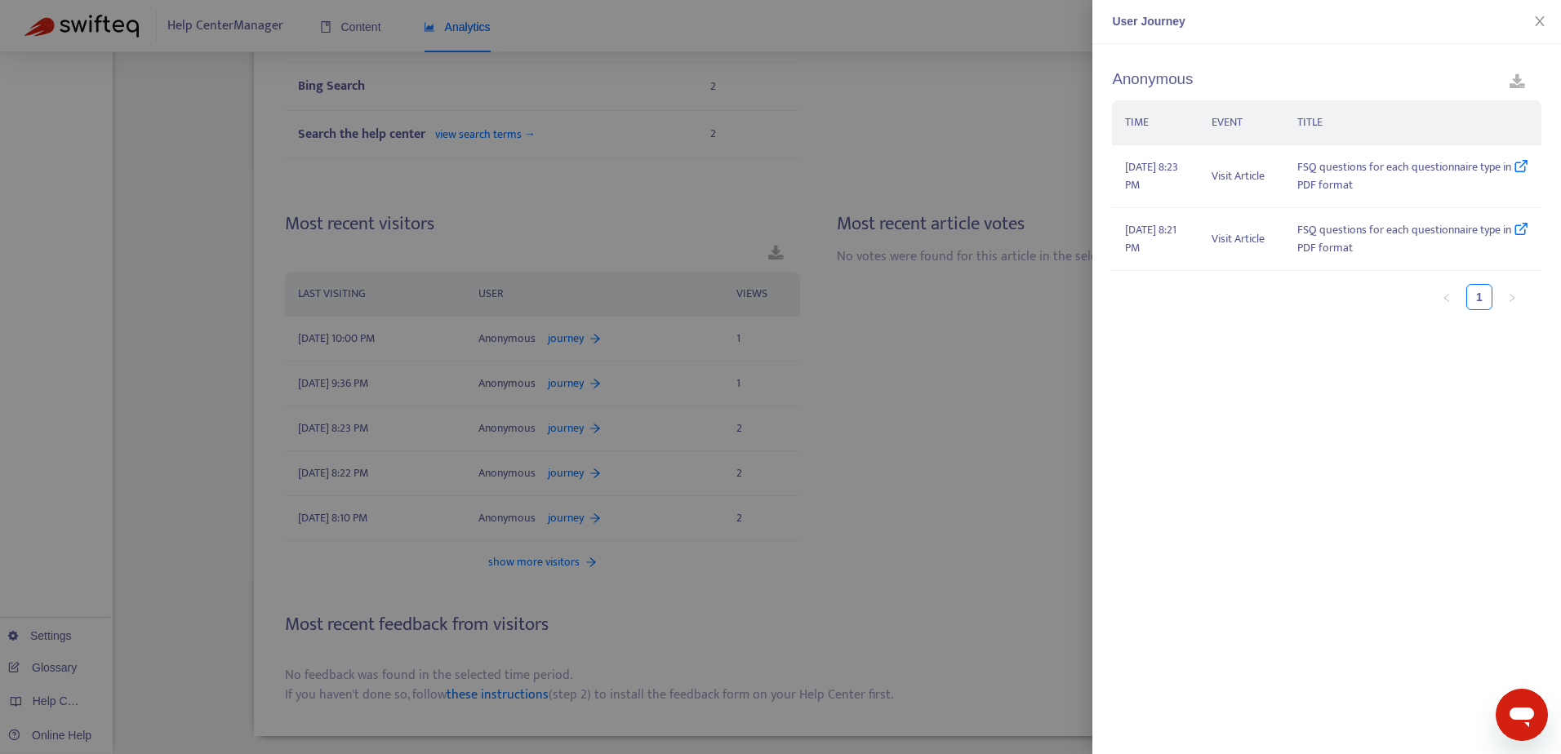
click at [727, 672] on div at bounding box center [780, 377] width 1561 height 754
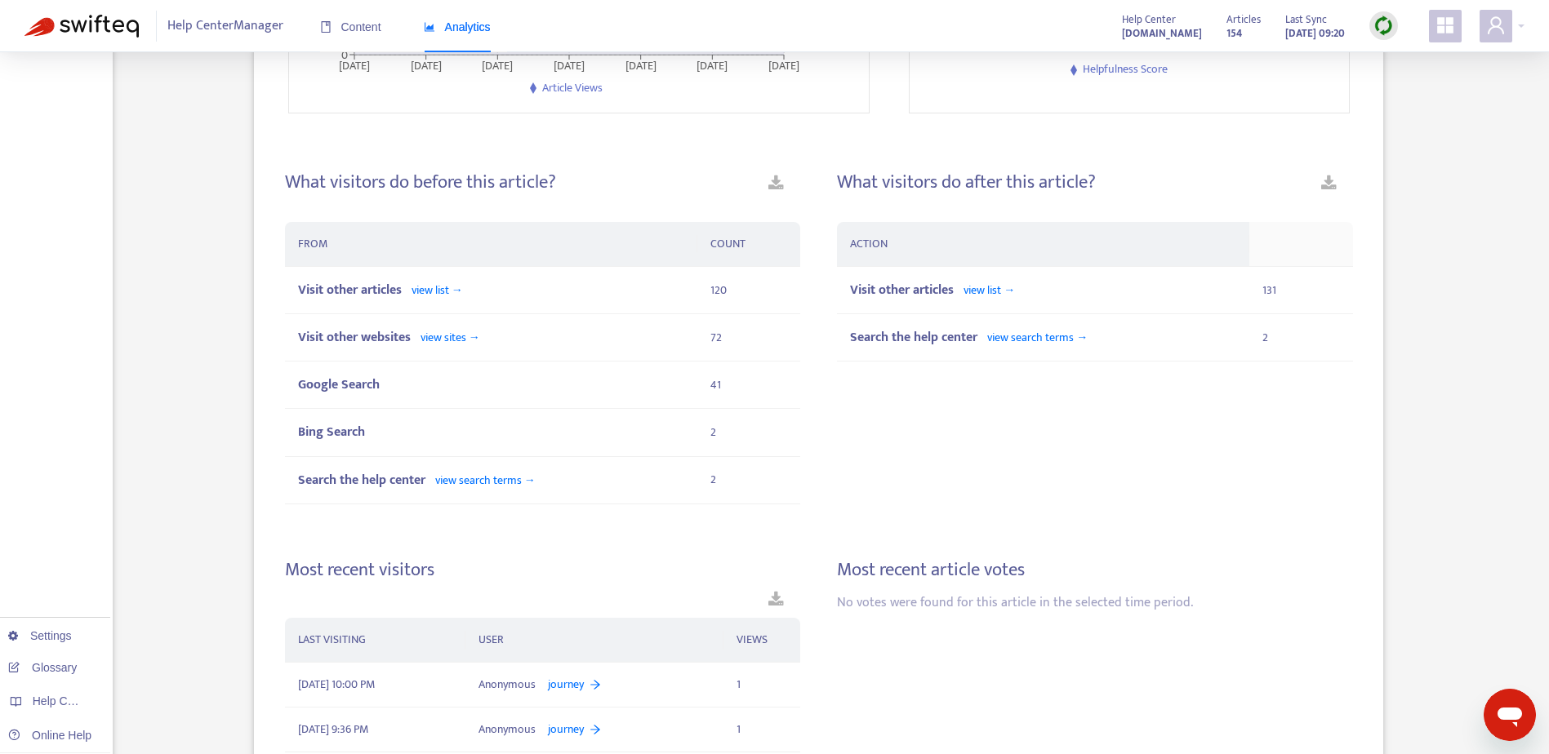
scroll to position [429, 0]
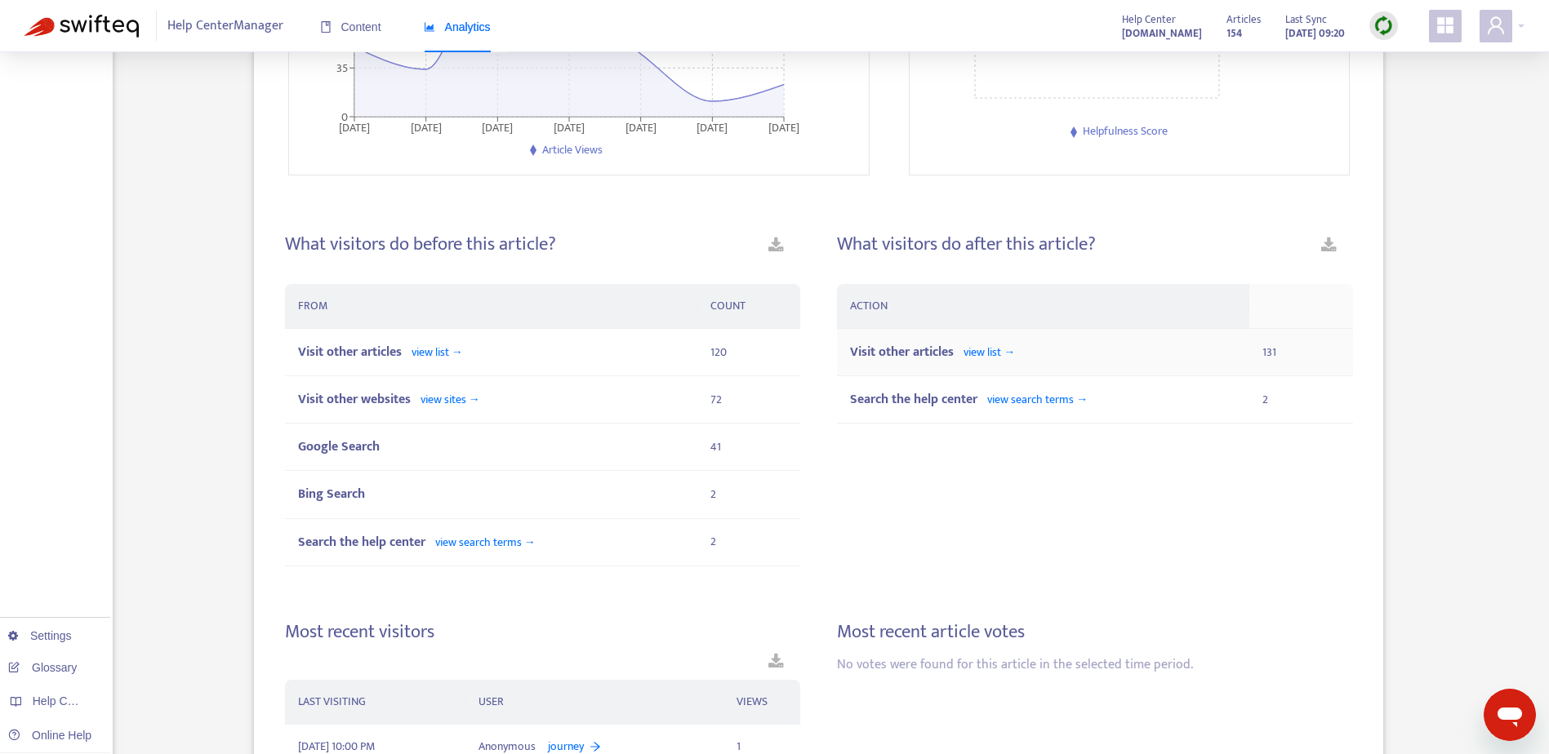
click at [985, 351] on span "view list →" at bounding box center [988, 352] width 51 height 19
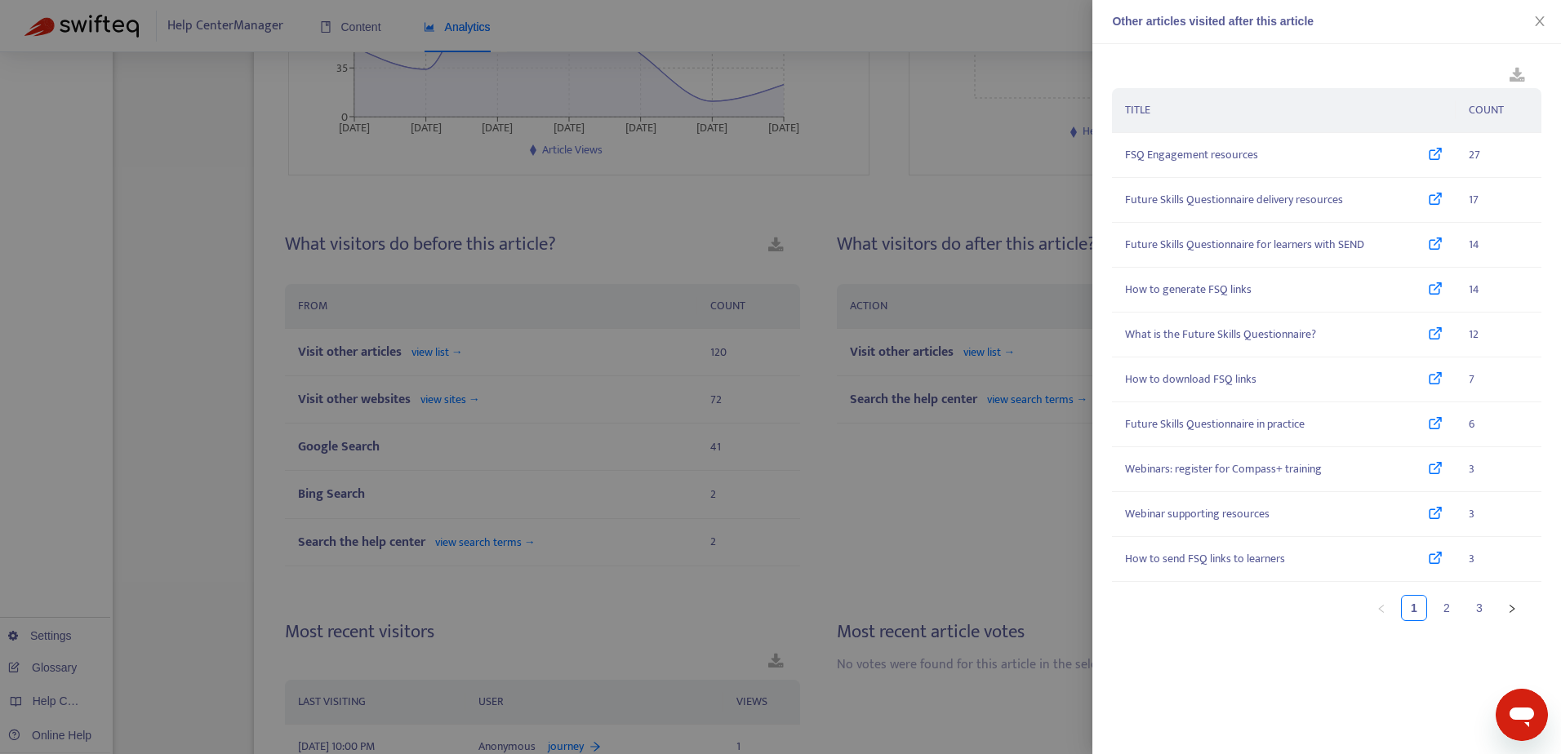
click at [984, 514] on div at bounding box center [780, 377] width 1561 height 754
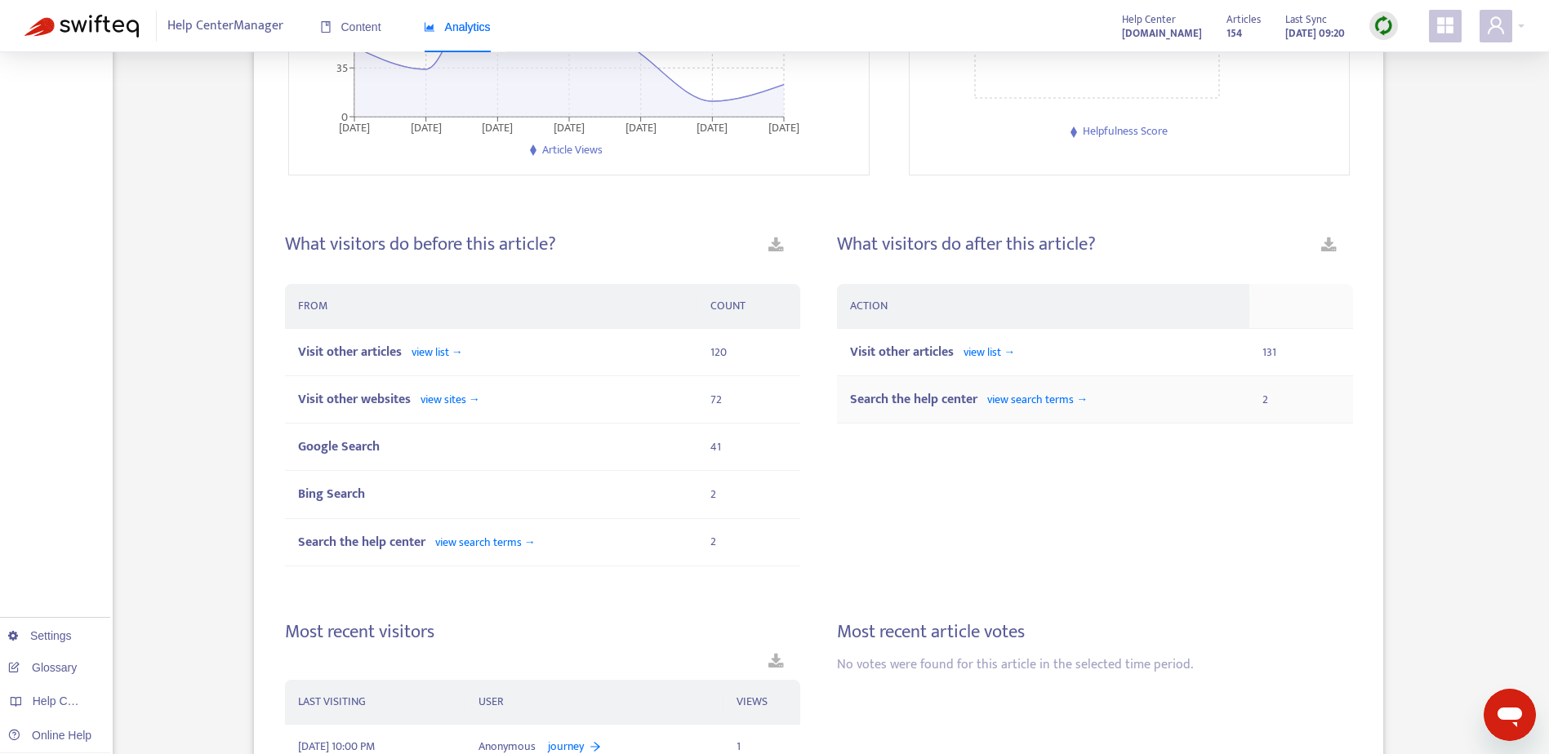
click at [1005, 404] on span "view search terms →" at bounding box center [1037, 399] width 100 height 19
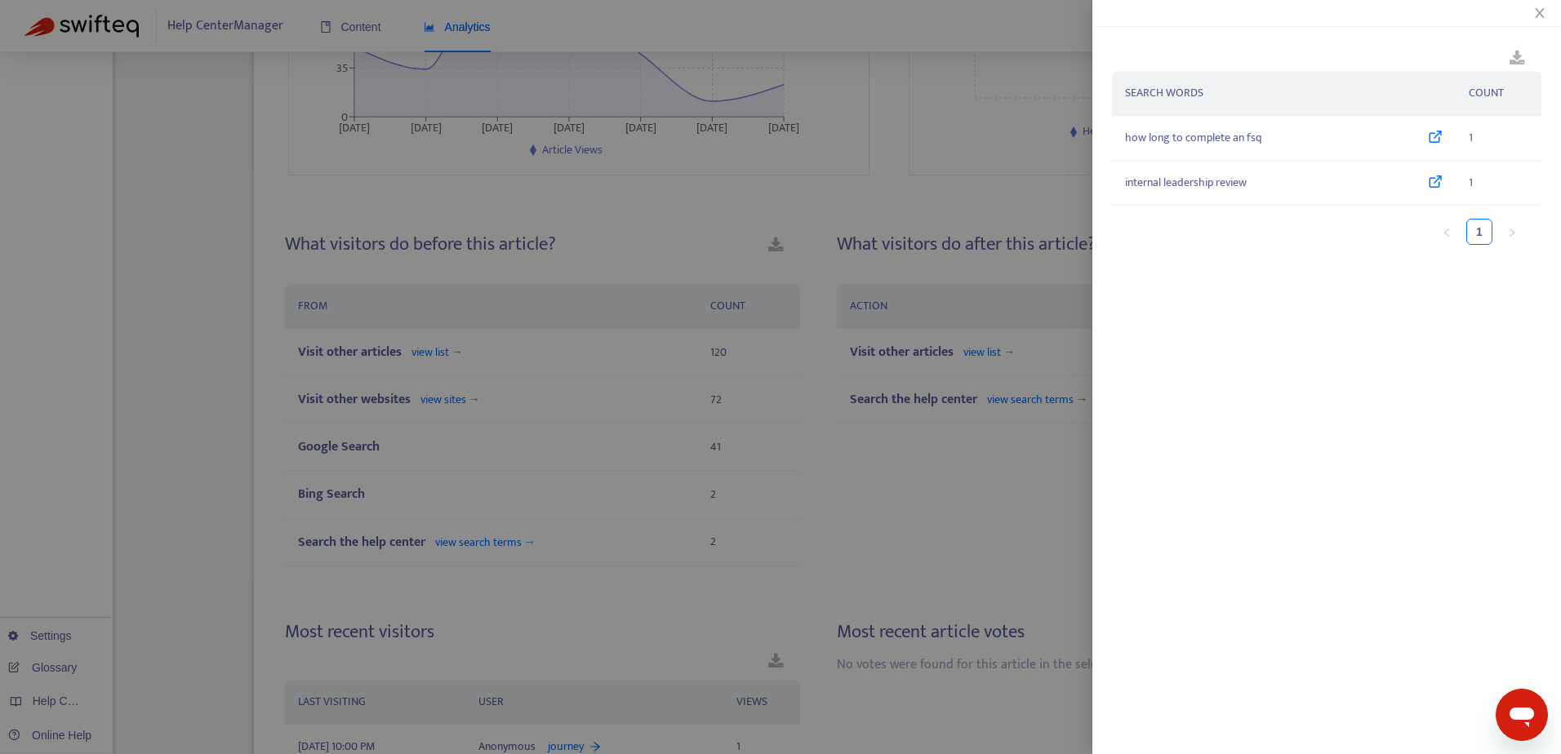
click at [995, 549] on div at bounding box center [780, 377] width 1561 height 754
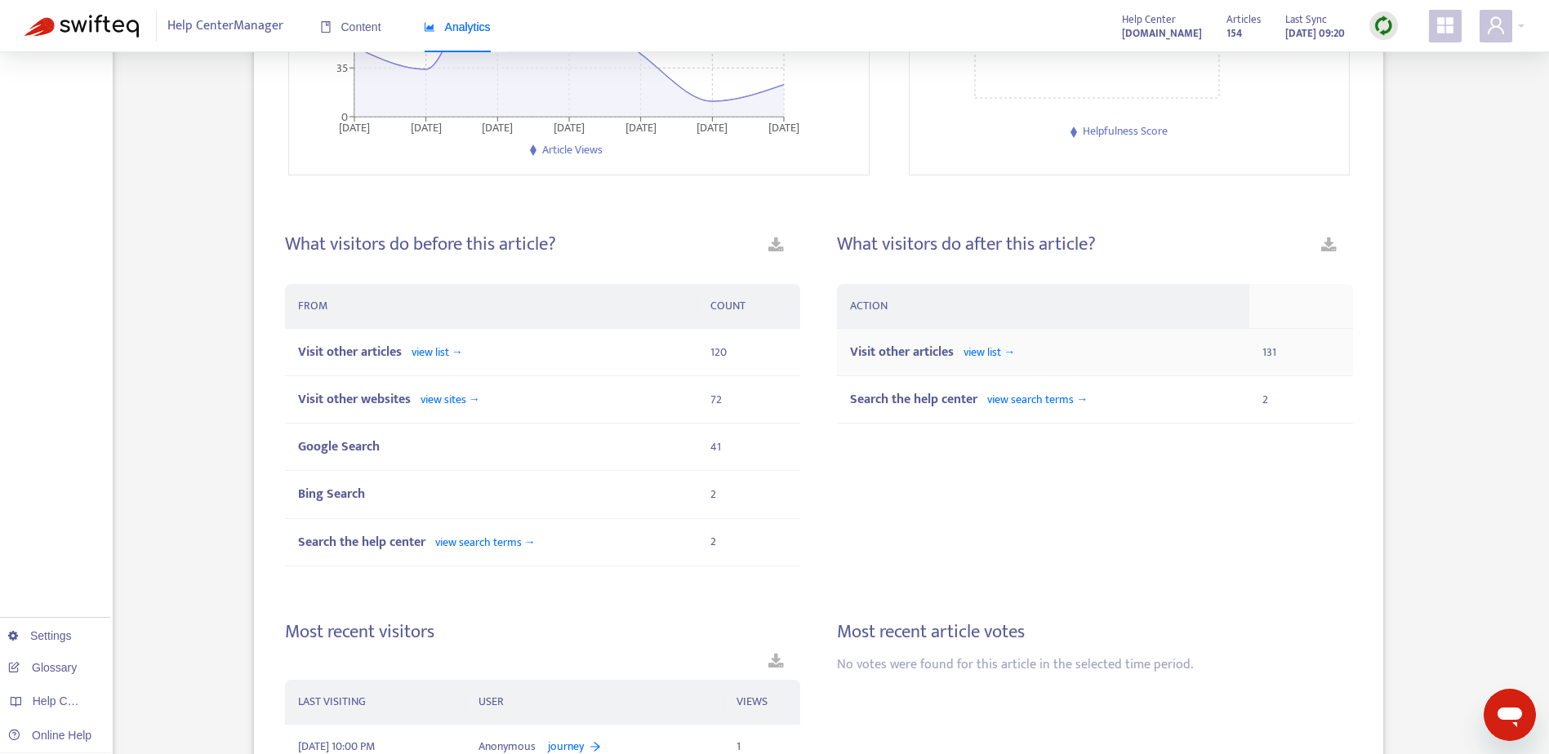
click at [993, 352] on span "view list →" at bounding box center [988, 352] width 51 height 19
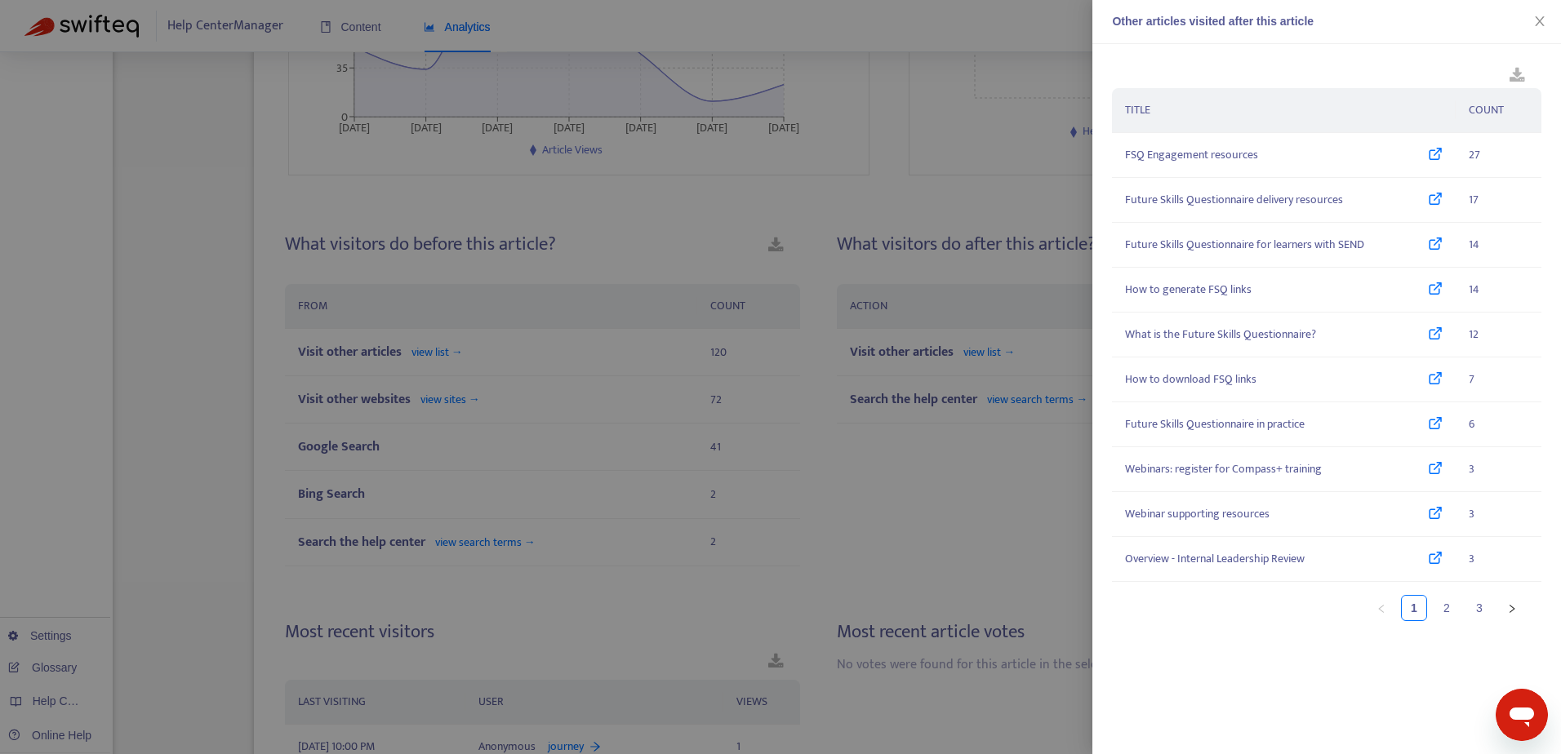
click at [984, 526] on div at bounding box center [780, 377] width 1561 height 754
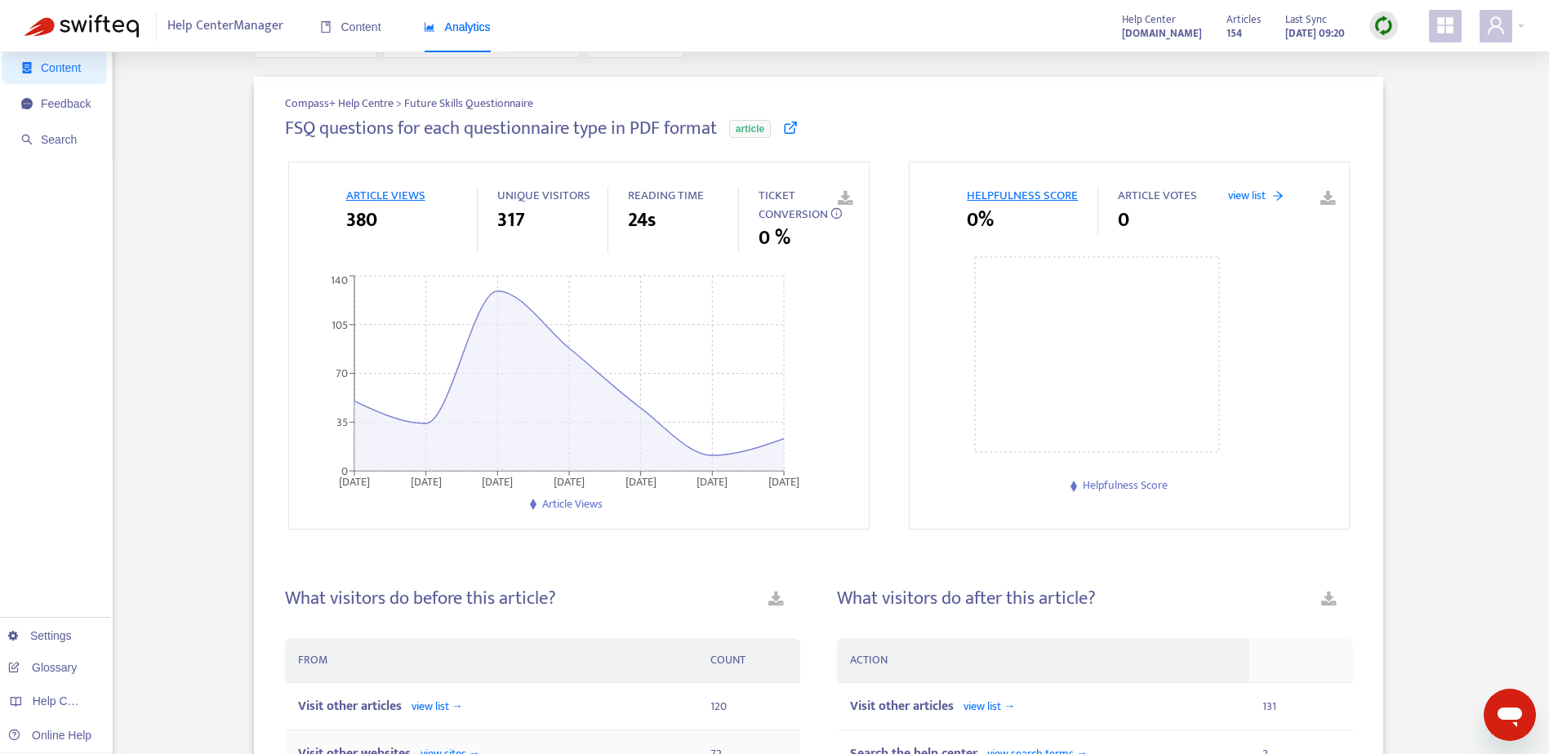
scroll to position [0, 0]
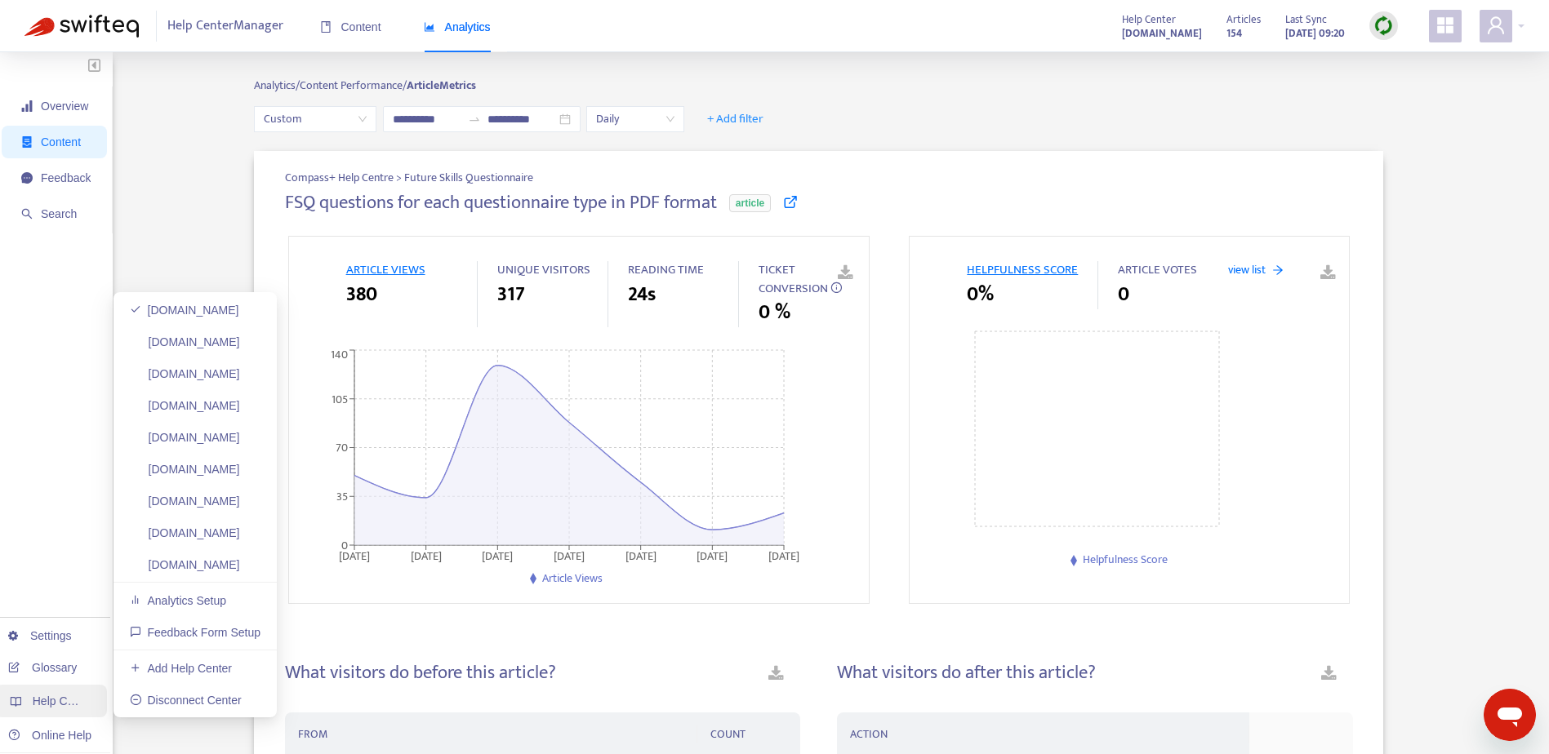
click at [61, 700] on span "Help Centers" at bounding box center [66, 701] width 67 height 13
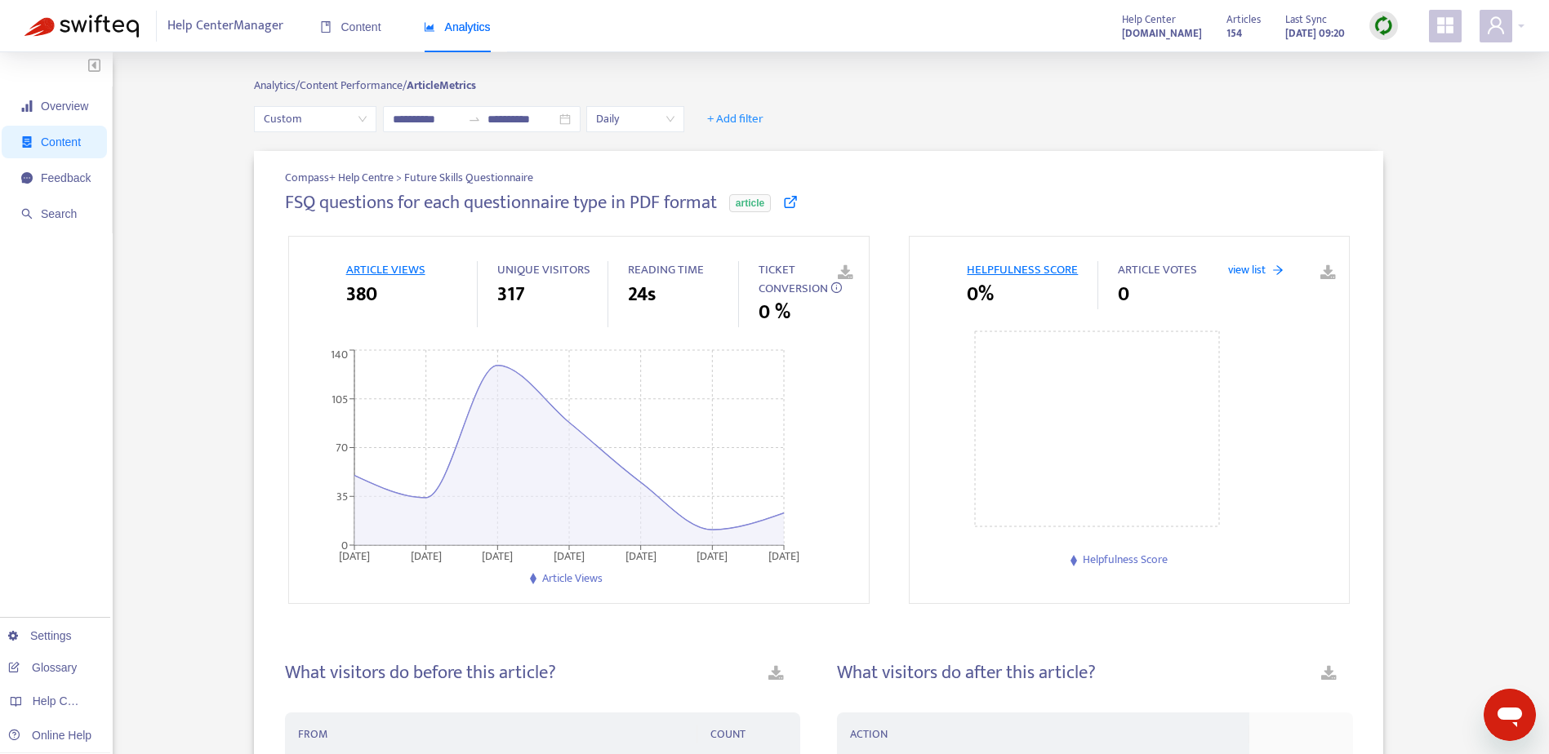
click at [367, 82] on span "Analytics/ Content Performance/" at bounding box center [330, 85] width 153 height 19
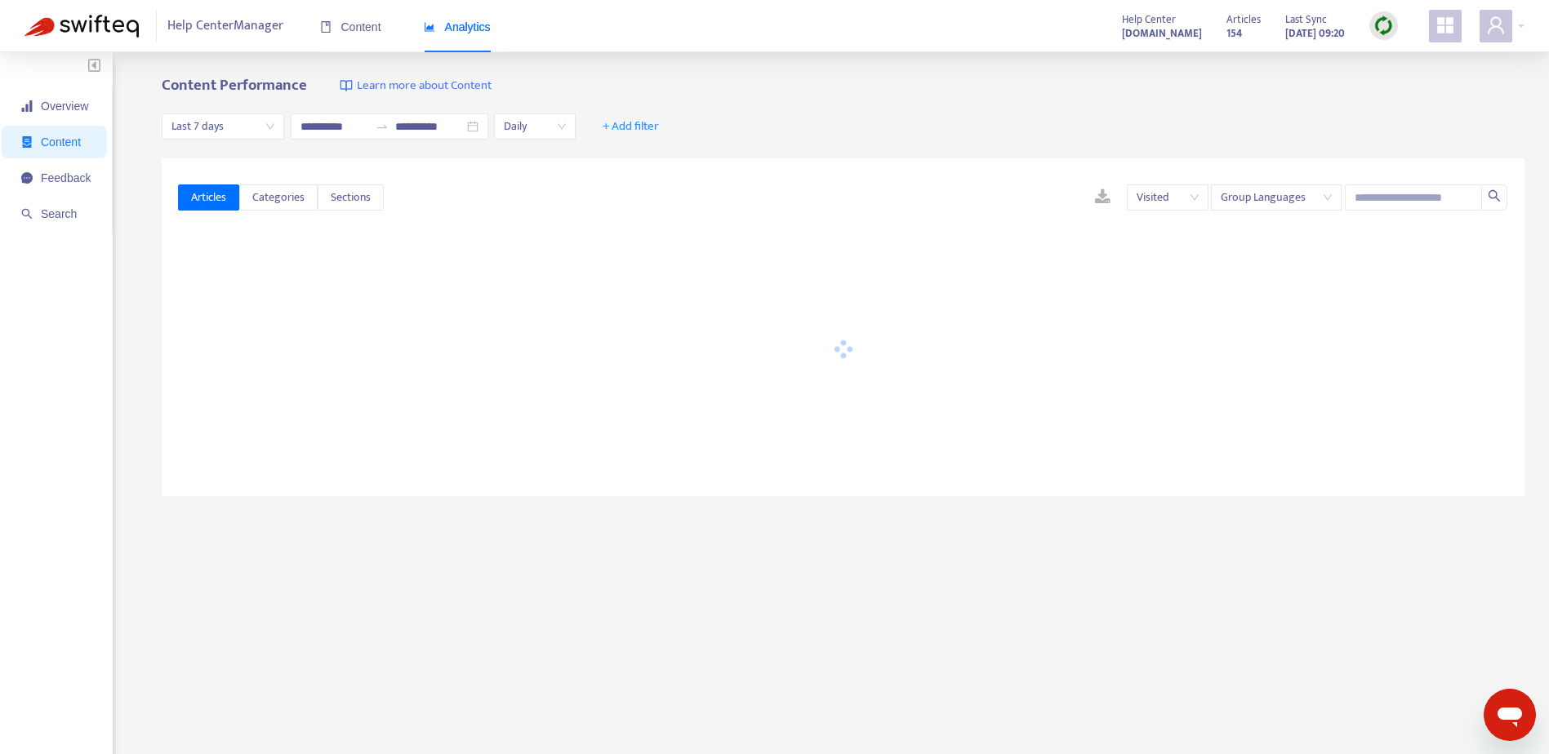
type input "**********"
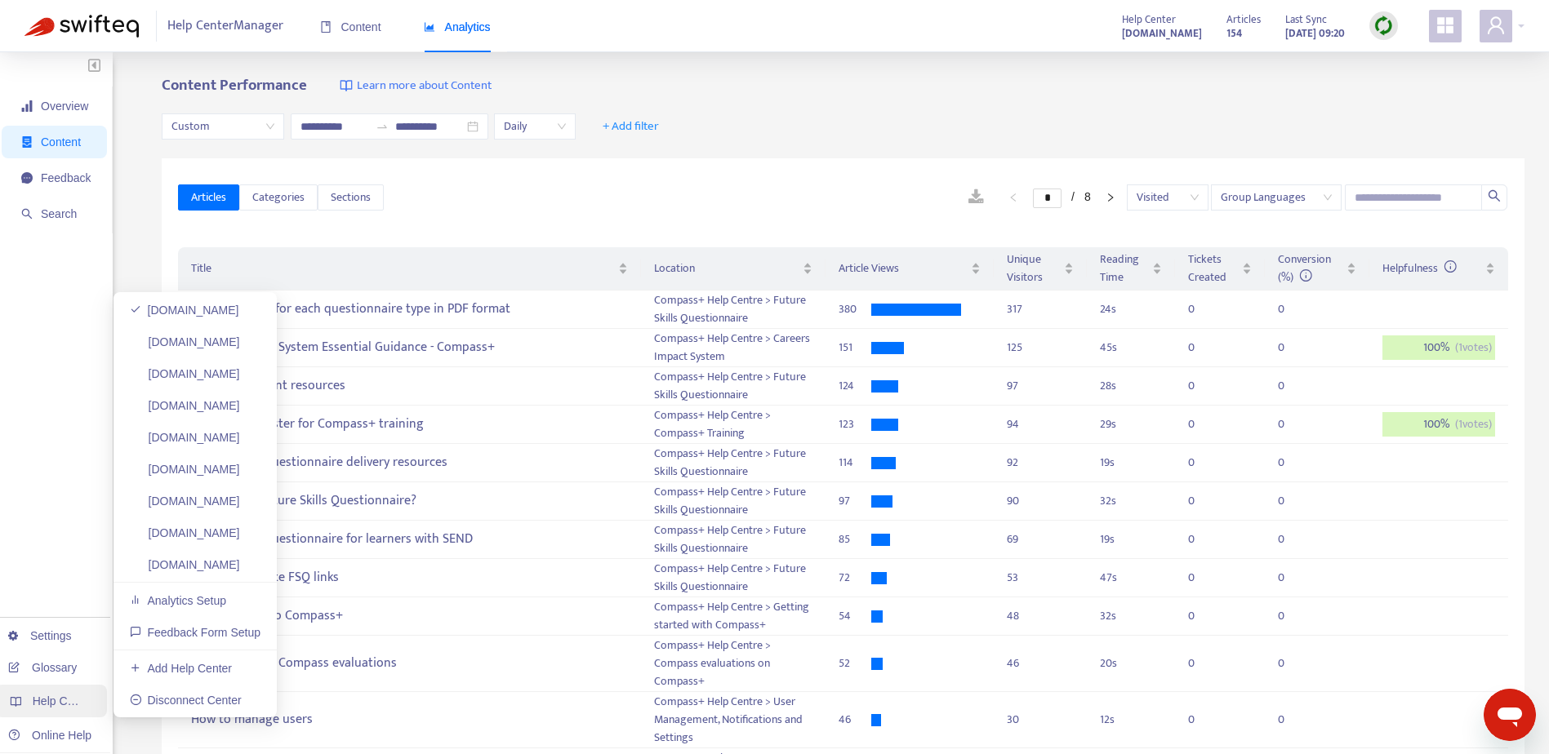
click at [47, 702] on span "Help Centers" at bounding box center [66, 701] width 67 height 13
click at [216, 345] on link "[DOMAIN_NAME]" at bounding box center [185, 342] width 110 height 13
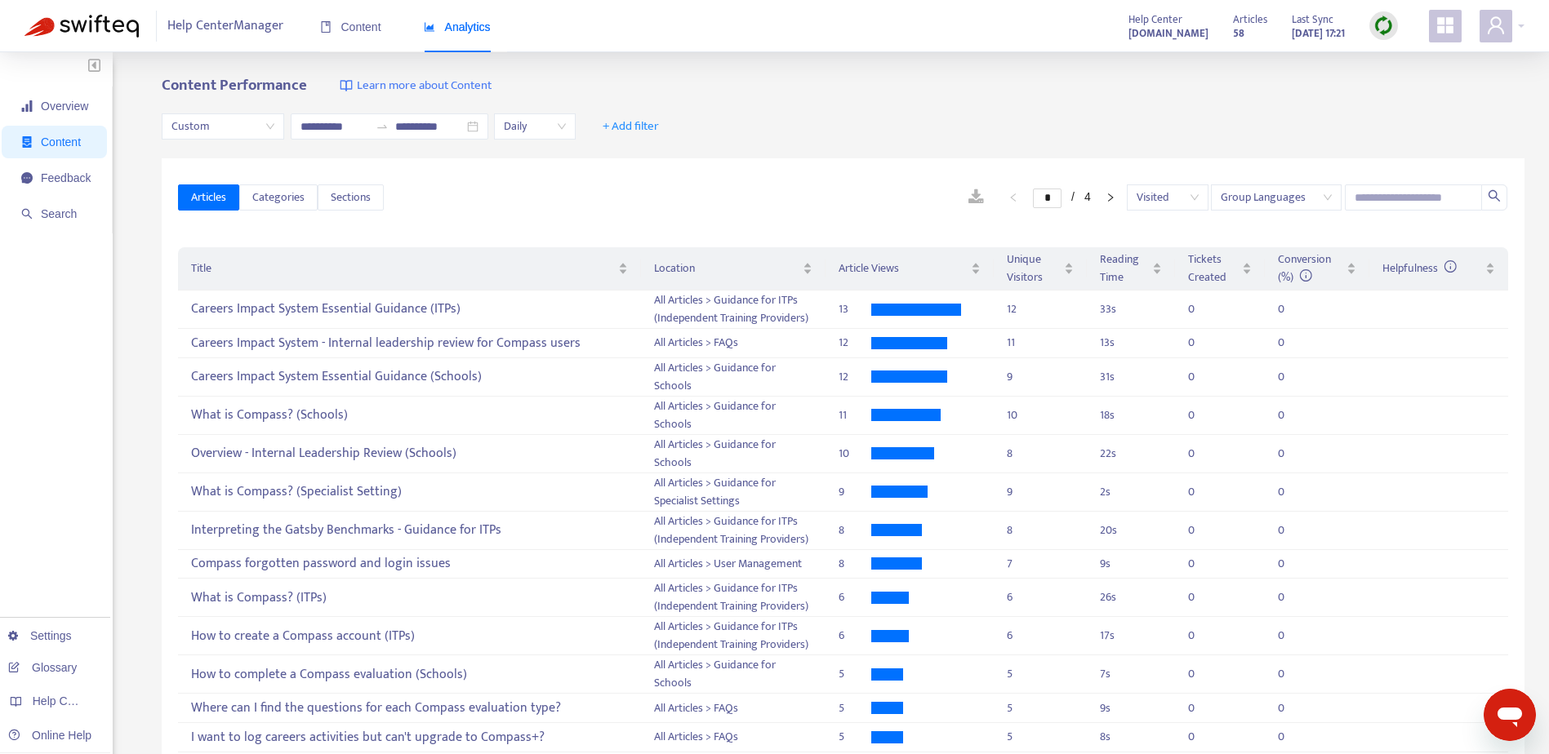
click at [952, 201] on link at bounding box center [976, 197] width 48 height 24
